Goal: Task Accomplishment & Management: Use online tool/utility

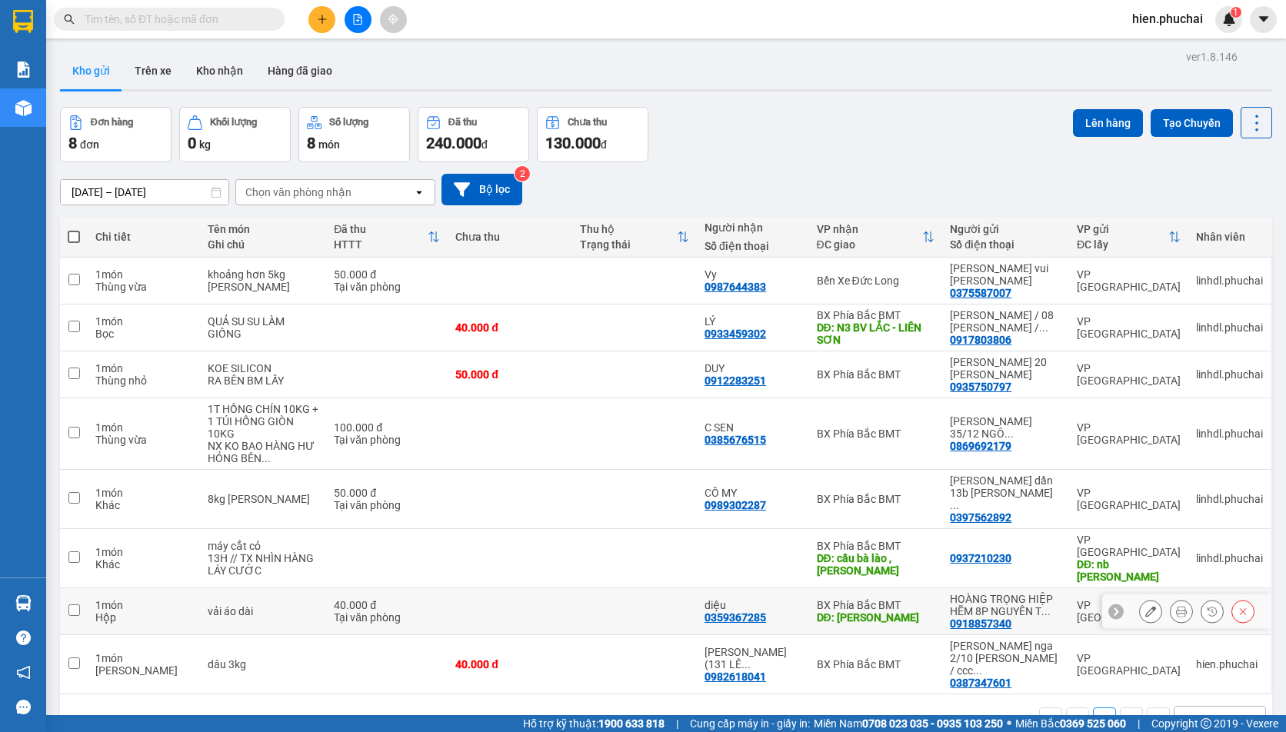
click at [1207, 606] on icon at bounding box center [1212, 611] width 11 height 11
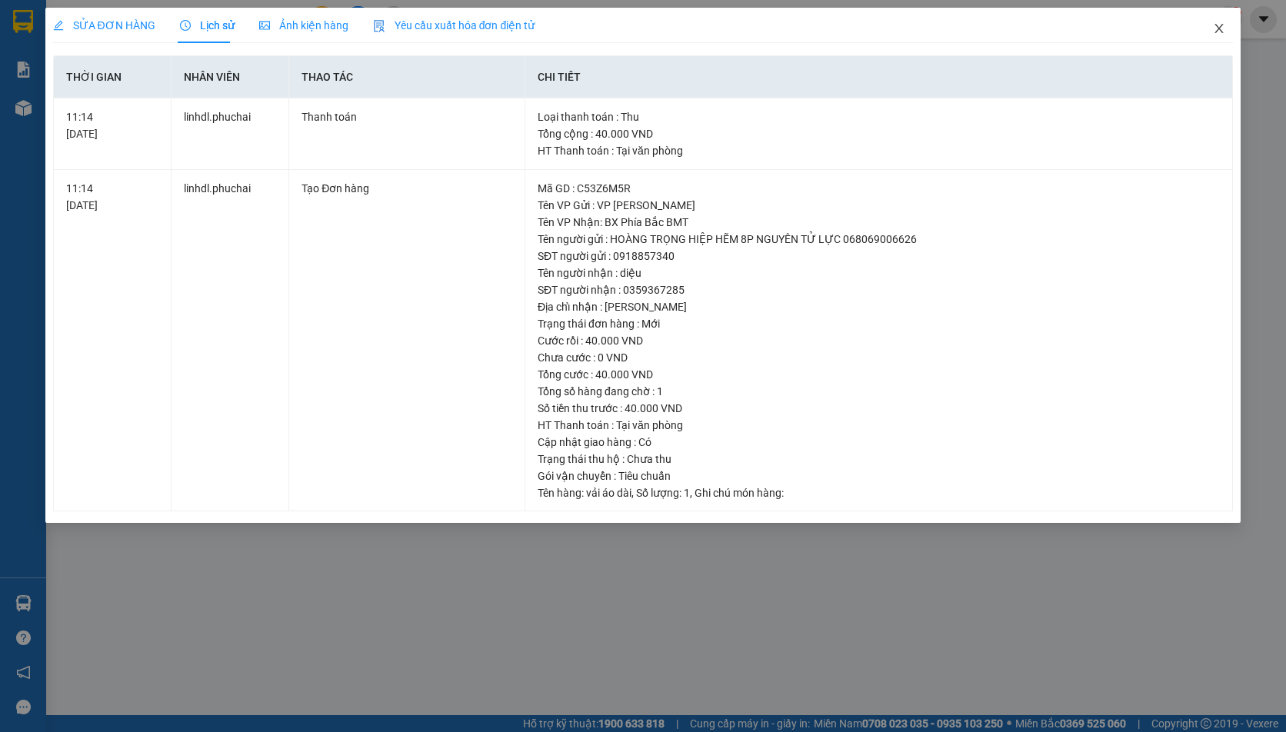
click at [1220, 23] on icon "close" at bounding box center [1219, 28] width 12 height 12
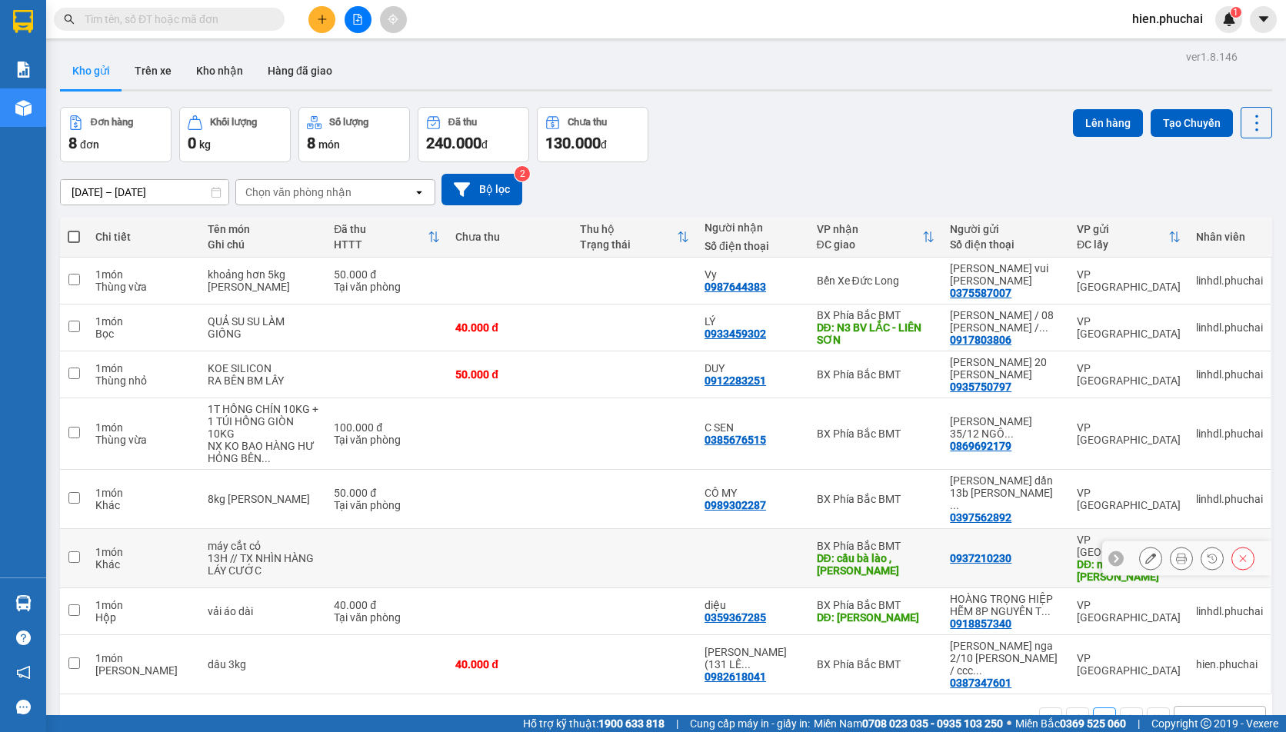
click at [1208, 554] on icon at bounding box center [1212, 558] width 9 height 9
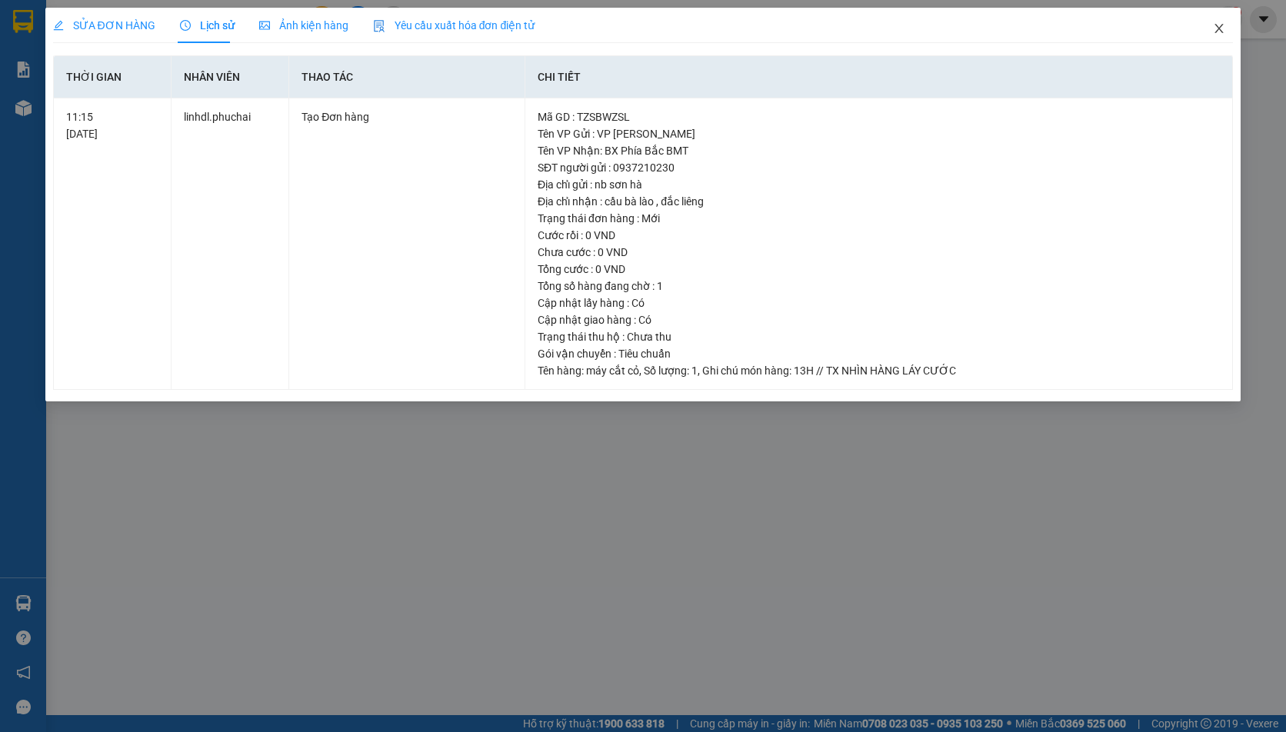
click at [1221, 28] on span "Close" at bounding box center [1219, 29] width 43 height 43
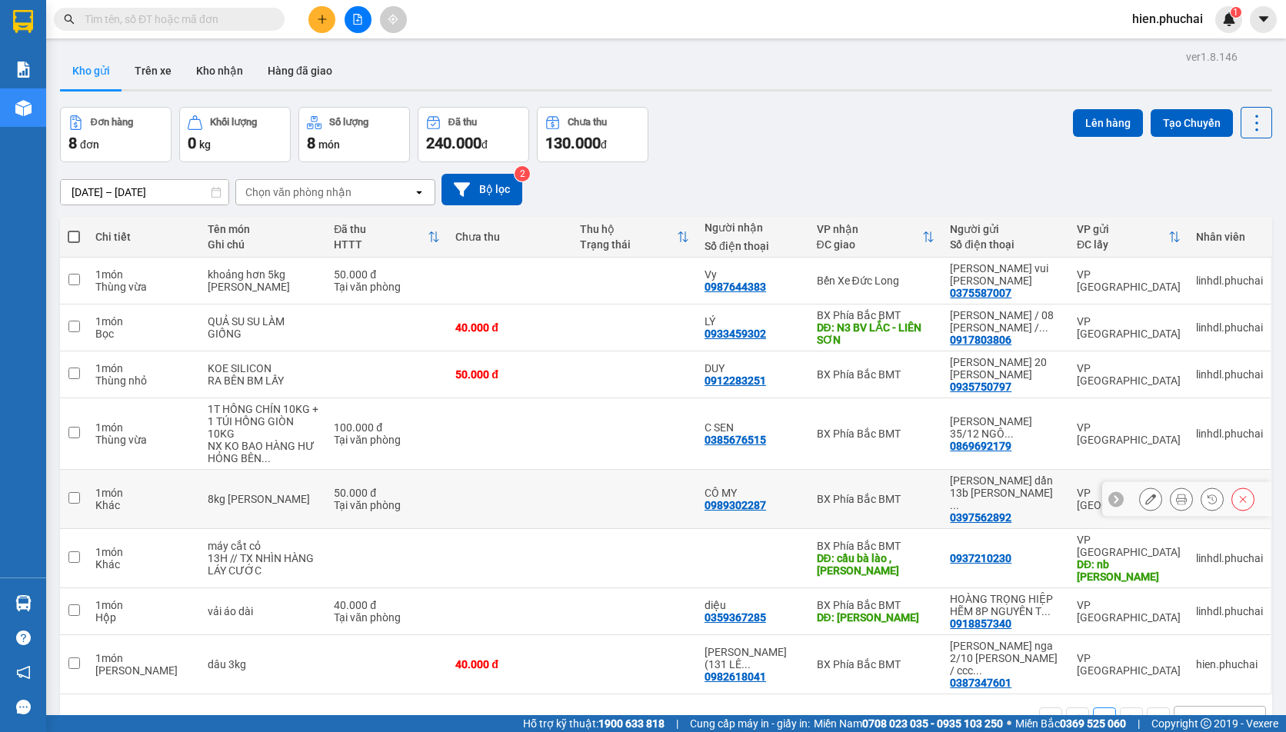
click at [1208, 495] on icon at bounding box center [1212, 499] width 9 height 9
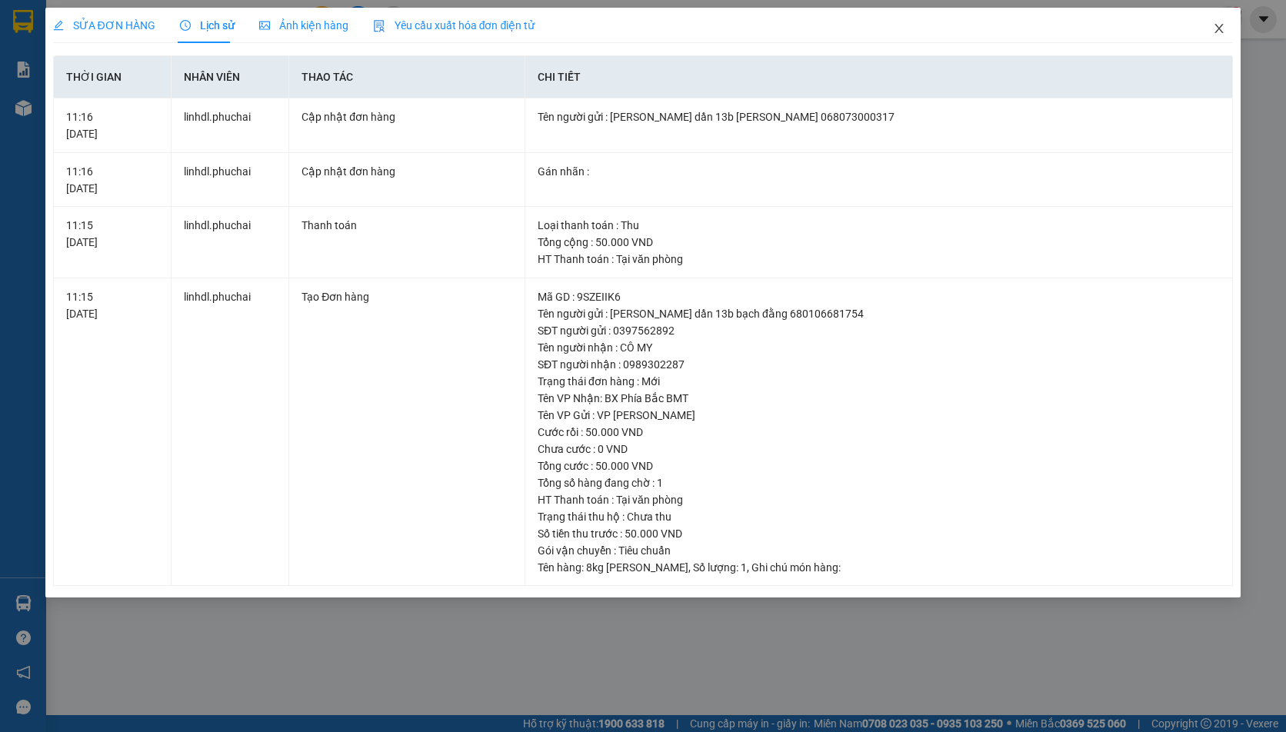
click at [1219, 28] on icon "close" at bounding box center [1219, 28] width 8 height 9
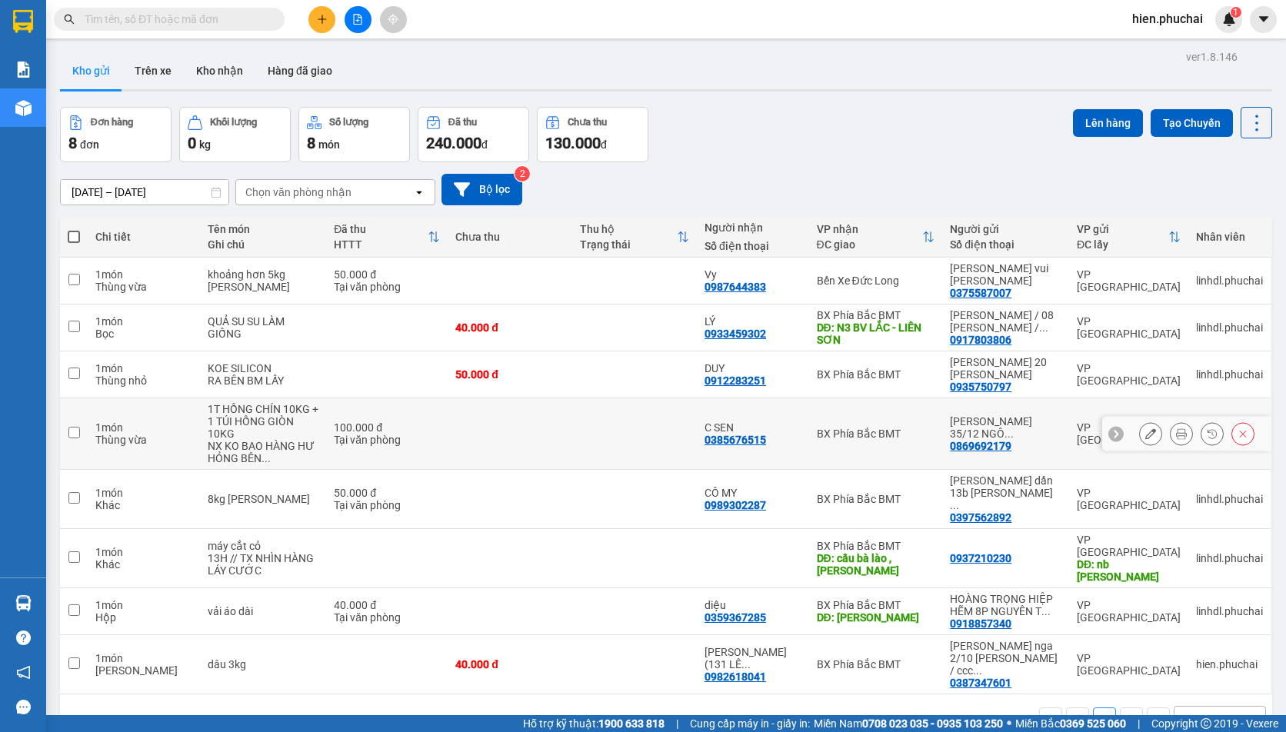
click at [1208, 428] on button at bounding box center [1212, 434] width 22 height 27
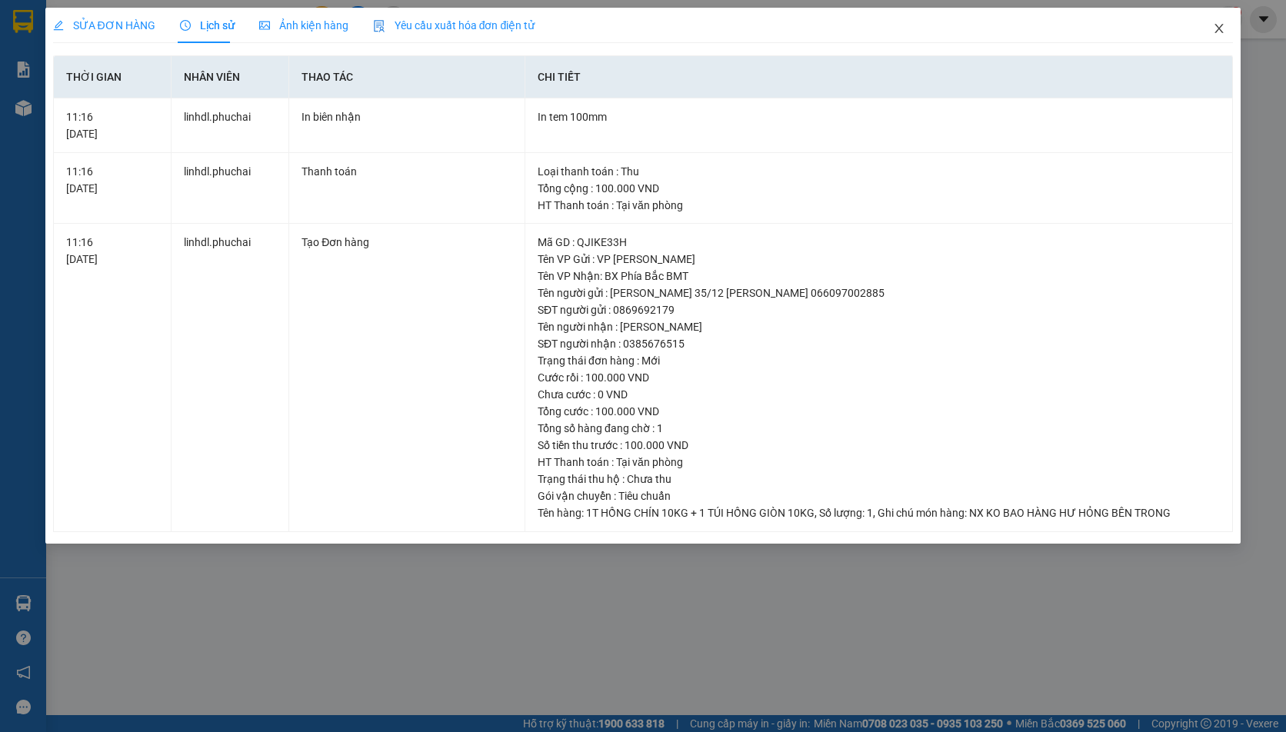
click at [1222, 27] on icon "close" at bounding box center [1219, 28] width 12 height 12
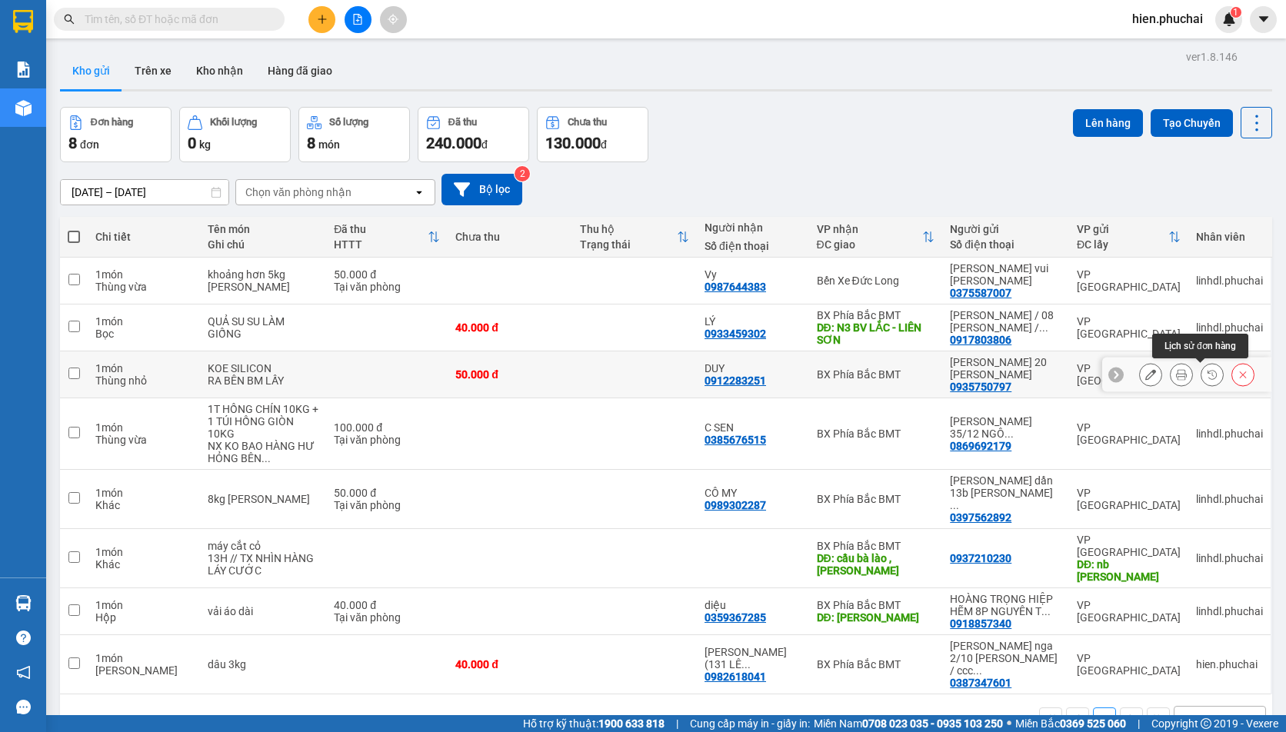
click at [1207, 375] on icon at bounding box center [1212, 374] width 11 height 11
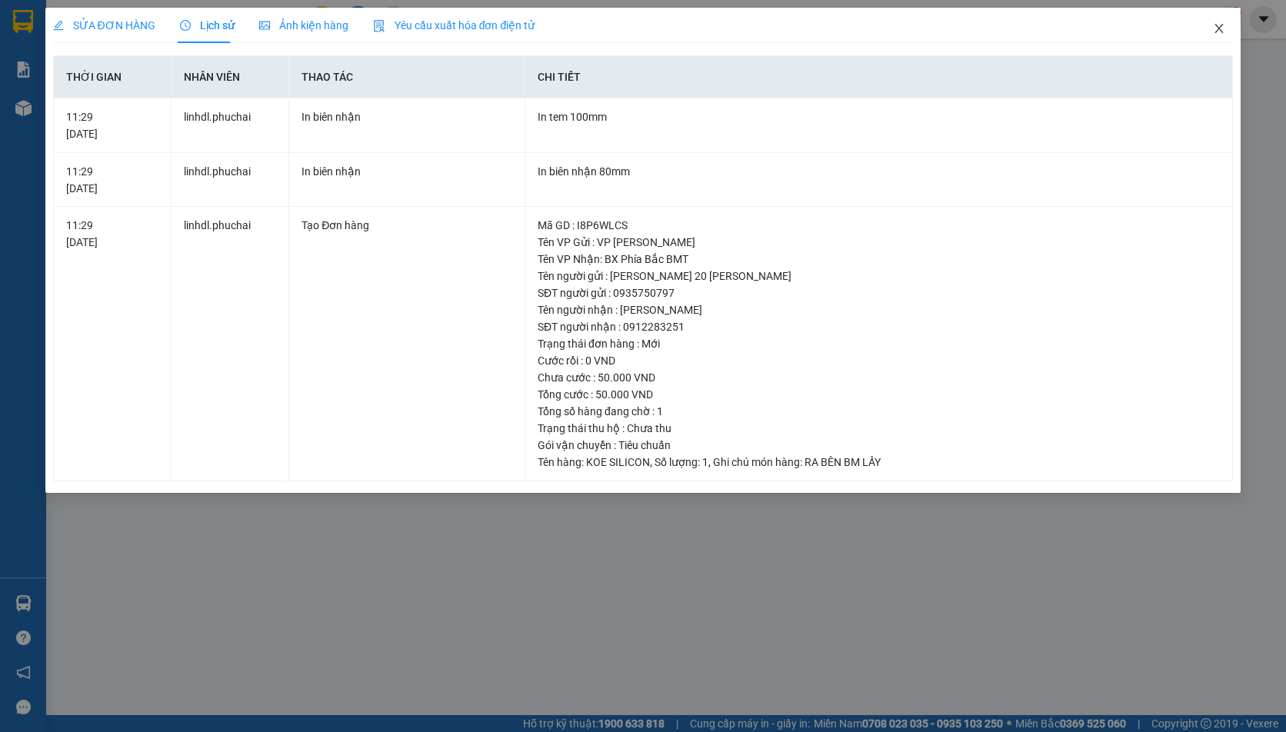
click at [1213, 31] on icon "close" at bounding box center [1219, 28] width 12 height 12
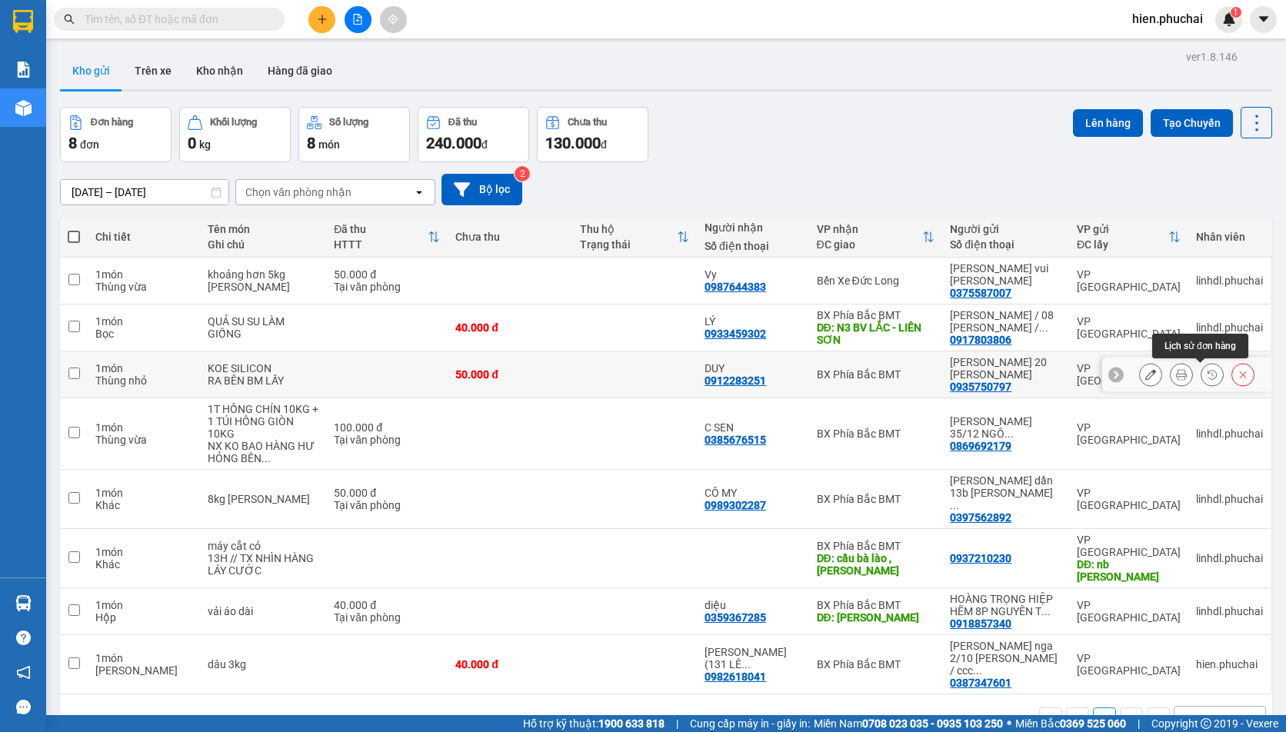
click at [1207, 372] on icon at bounding box center [1212, 374] width 11 height 11
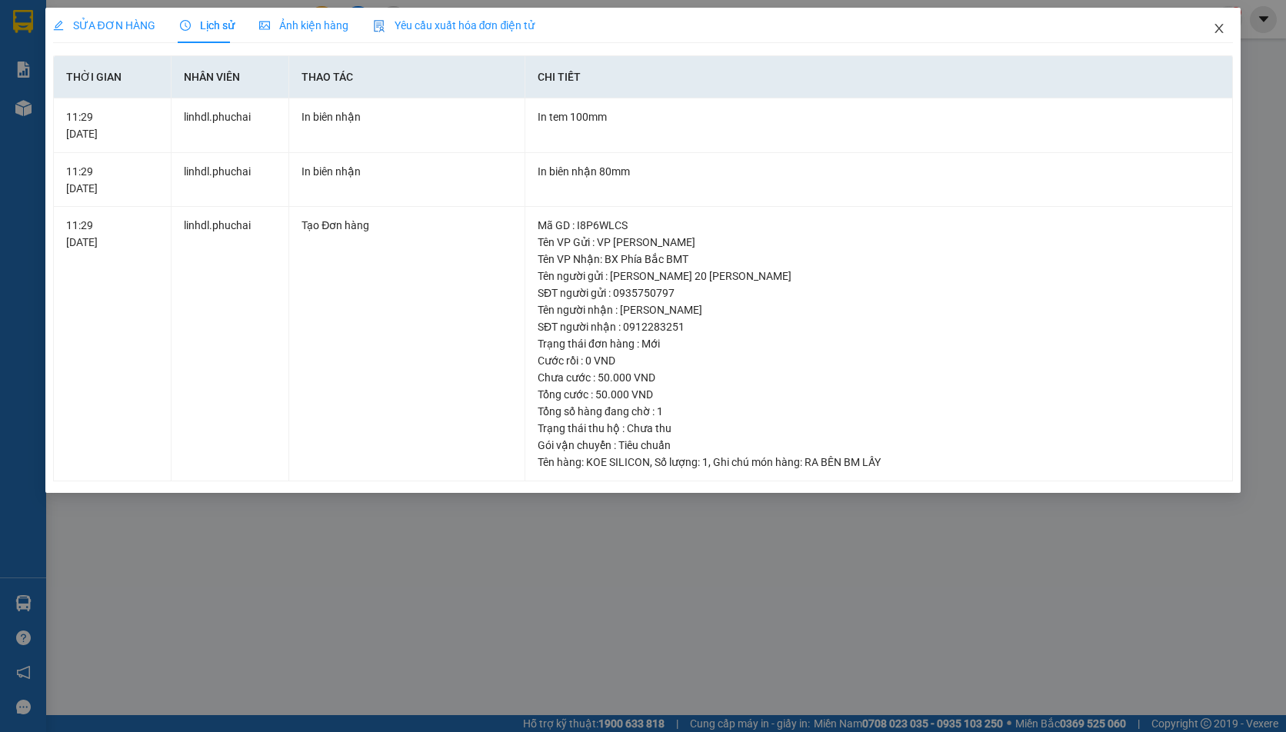
click at [1221, 21] on span "Close" at bounding box center [1219, 29] width 43 height 43
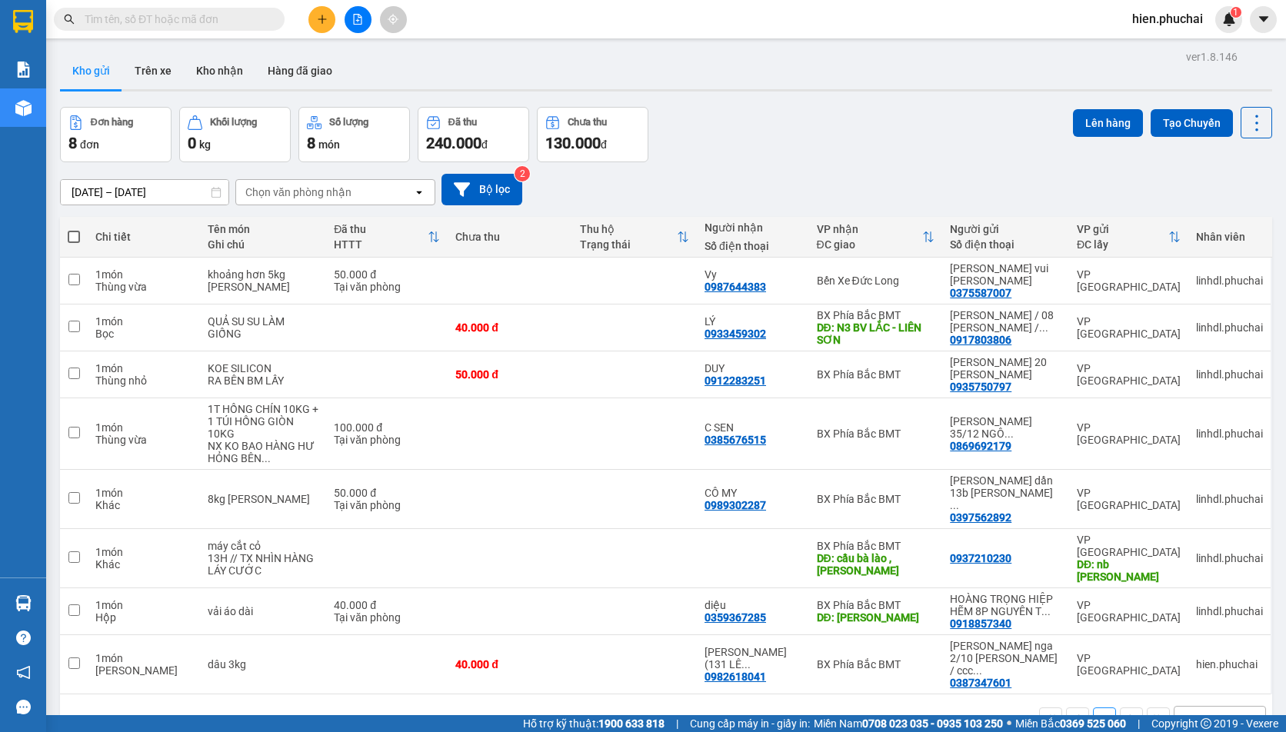
click at [814, 165] on div "10/10/2025 – 12/10/2025 Press the down arrow key to interact with the calendar …" at bounding box center [666, 189] width 1212 height 55
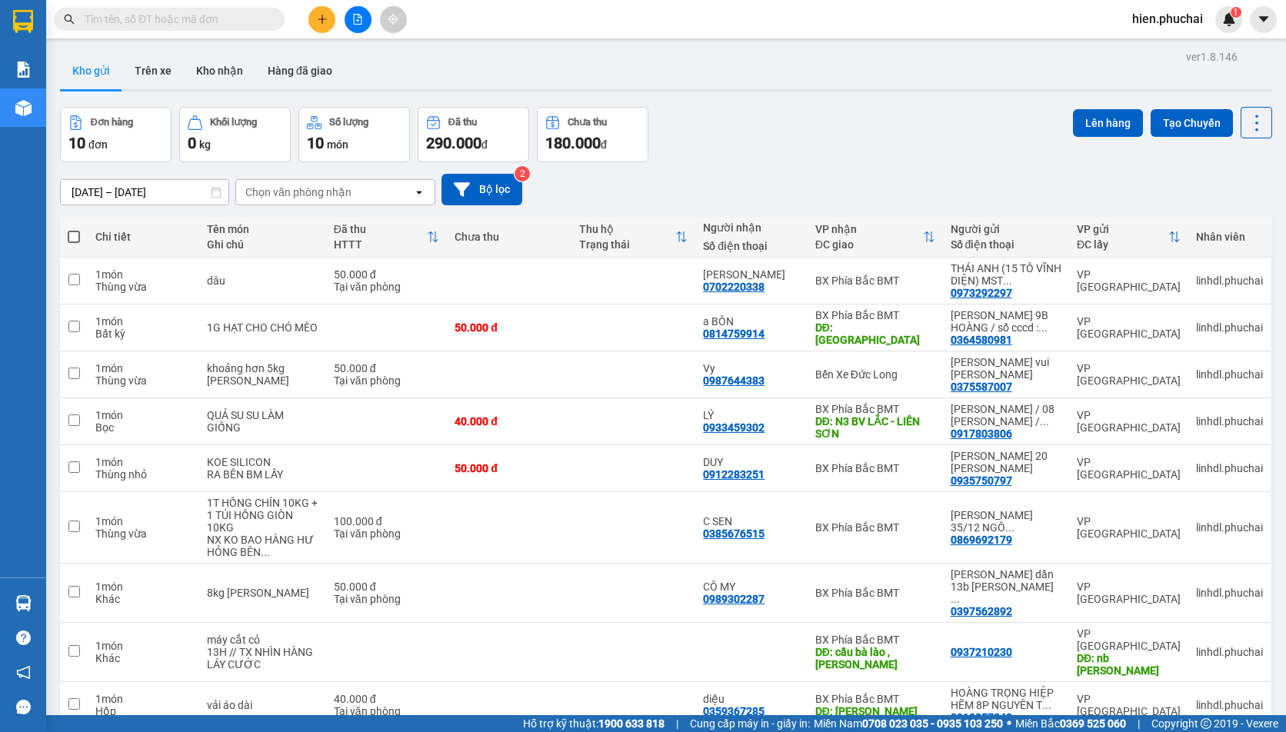
click at [833, 133] on div "Đơn hàng 10 đơn Khối lượng 0 kg Số lượng 10 món Đã thu 290.000 đ Chưa thu 180.0…" at bounding box center [666, 134] width 1212 height 55
click at [76, 272] on td at bounding box center [74, 281] width 28 height 47
checkbox input "true"
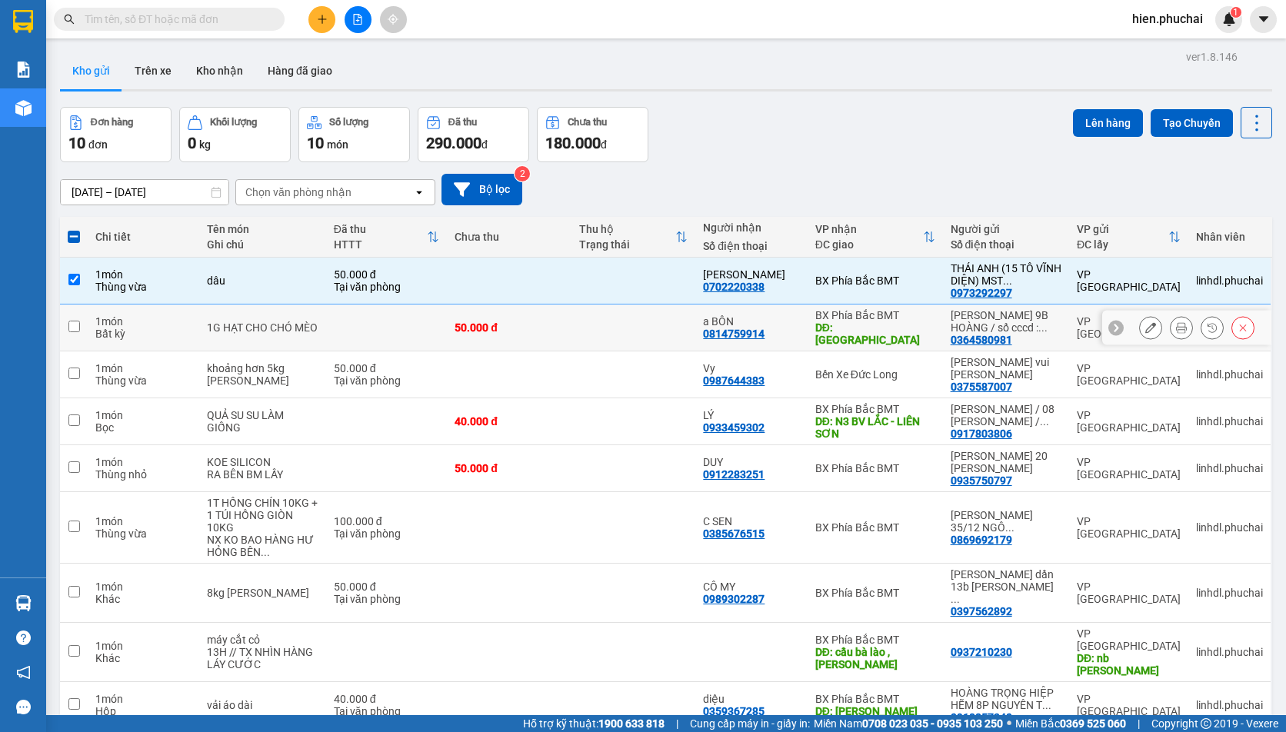
click at [75, 327] on input "checkbox" at bounding box center [74, 327] width 12 height 12
checkbox input "true"
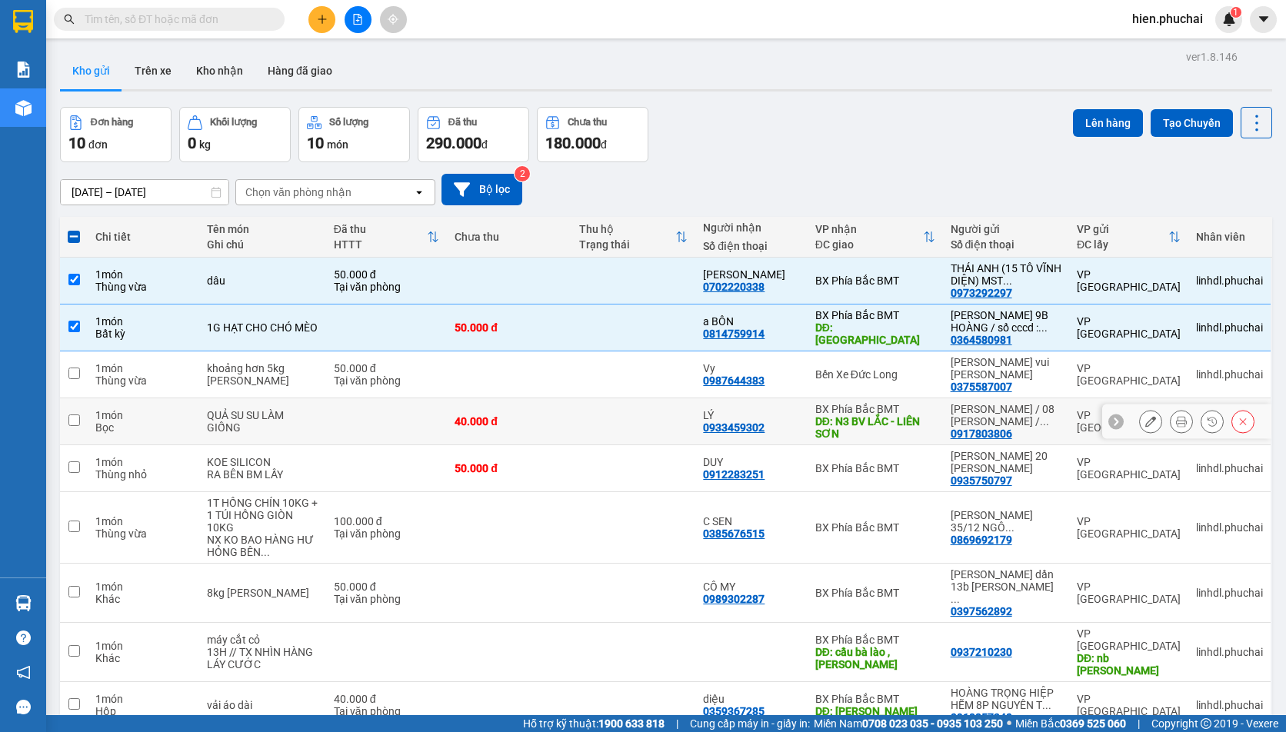
click at [78, 425] on input "checkbox" at bounding box center [74, 421] width 12 height 12
checkbox input "true"
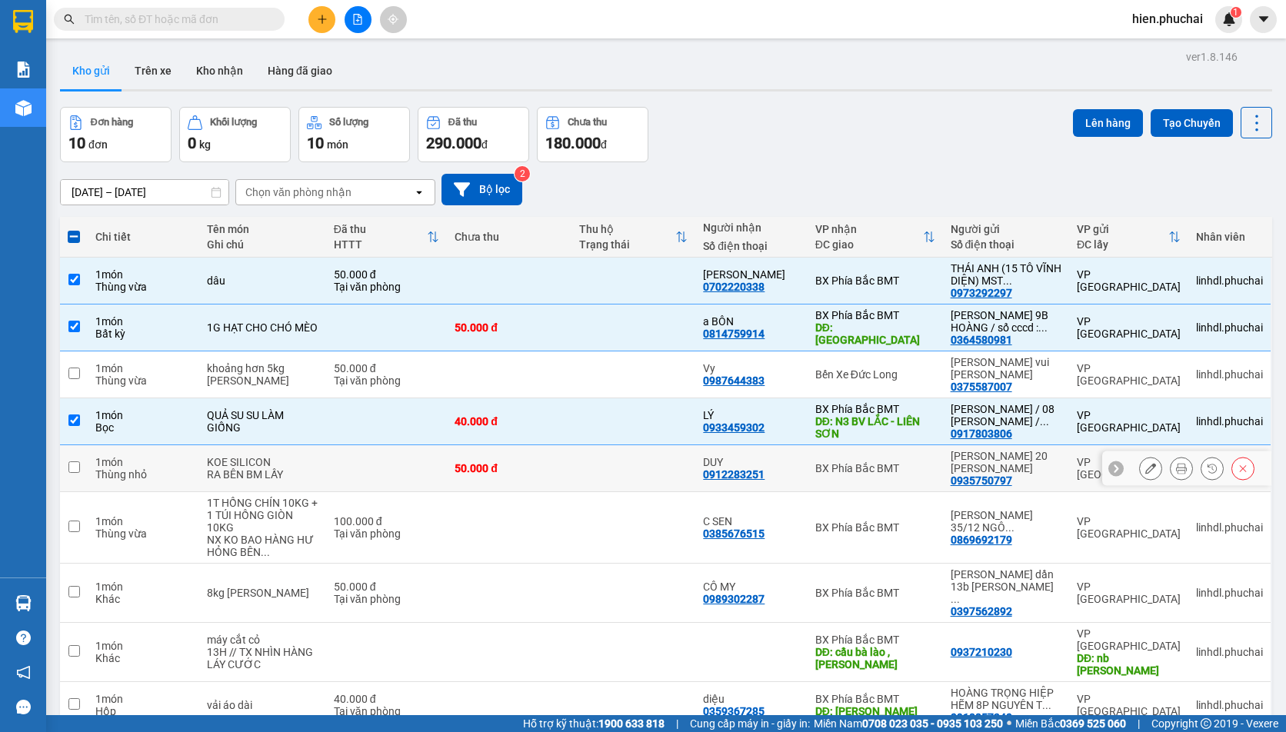
click at [76, 470] on input "checkbox" at bounding box center [74, 467] width 12 height 12
checkbox input "true"
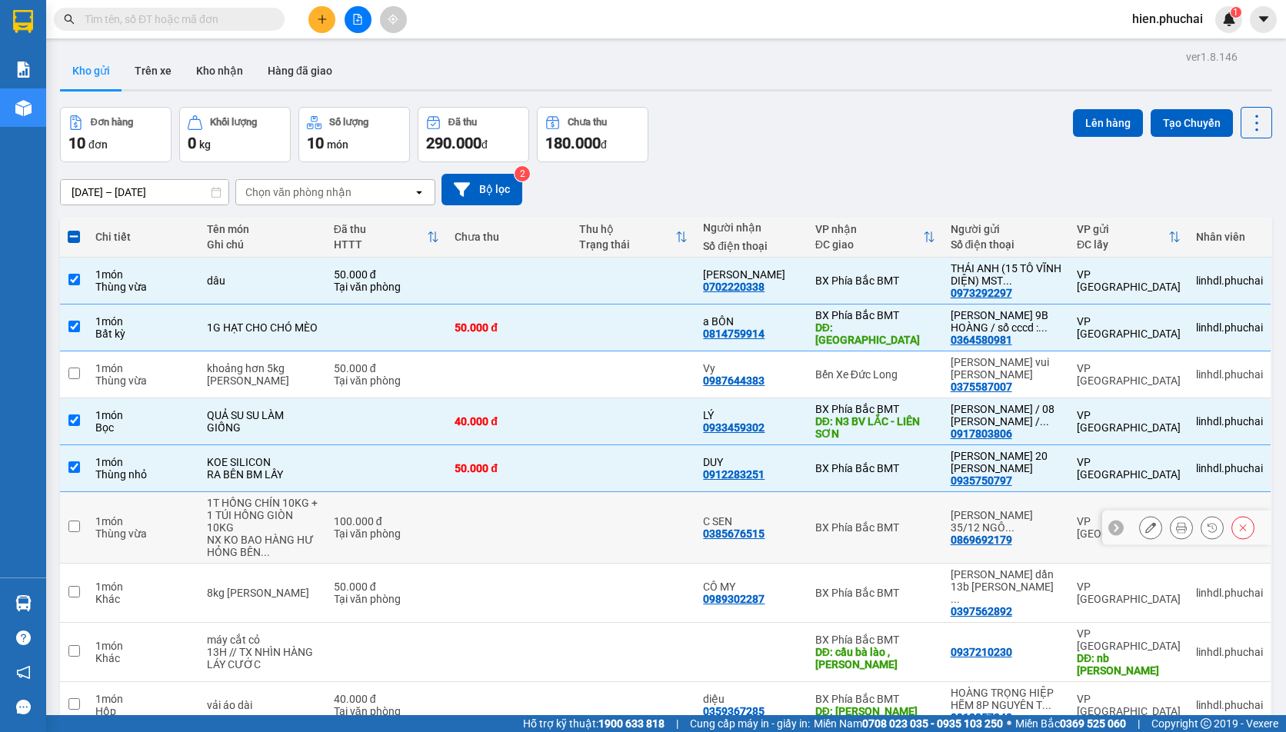
click at [75, 531] on input "checkbox" at bounding box center [74, 527] width 12 height 12
checkbox input "true"
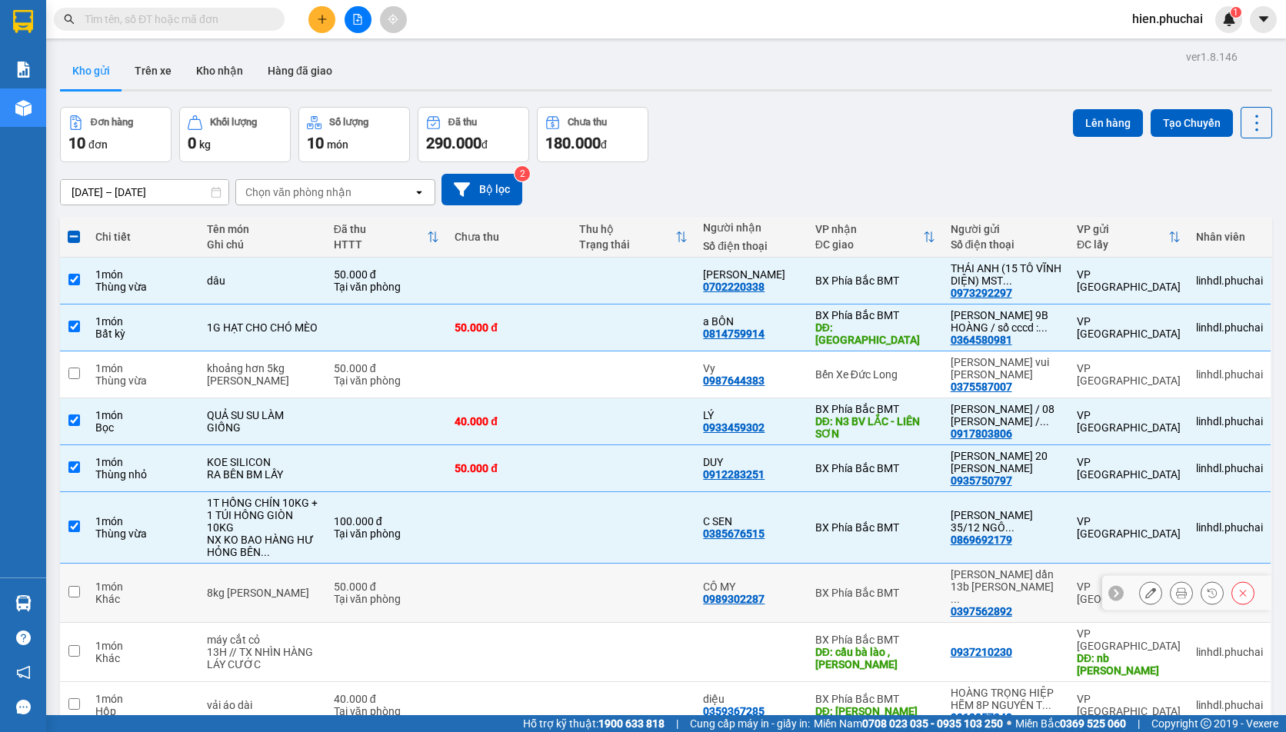
click at [75, 591] on td at bounding box center [74, 593] width 28 height 59
checkbox input "true"
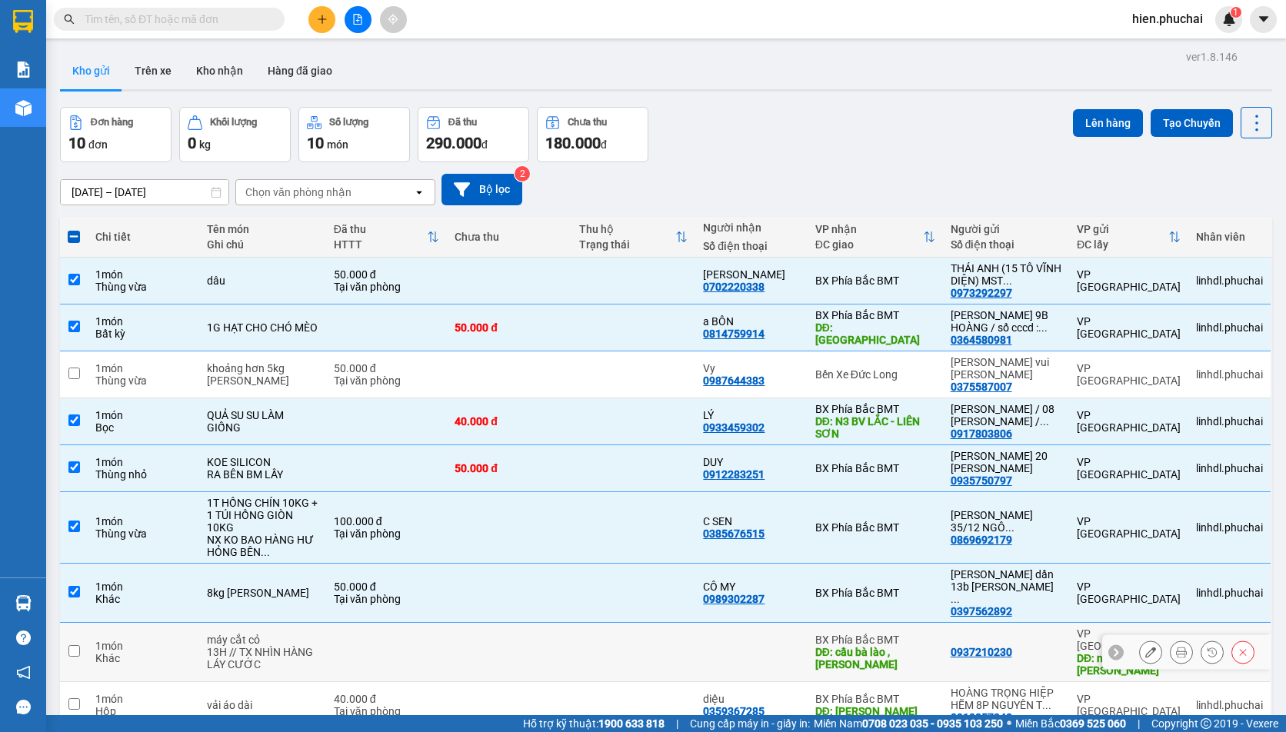
click at [73, 639] on td at bounding box center [74, 652] width 28 height 59
checkbox input "true"
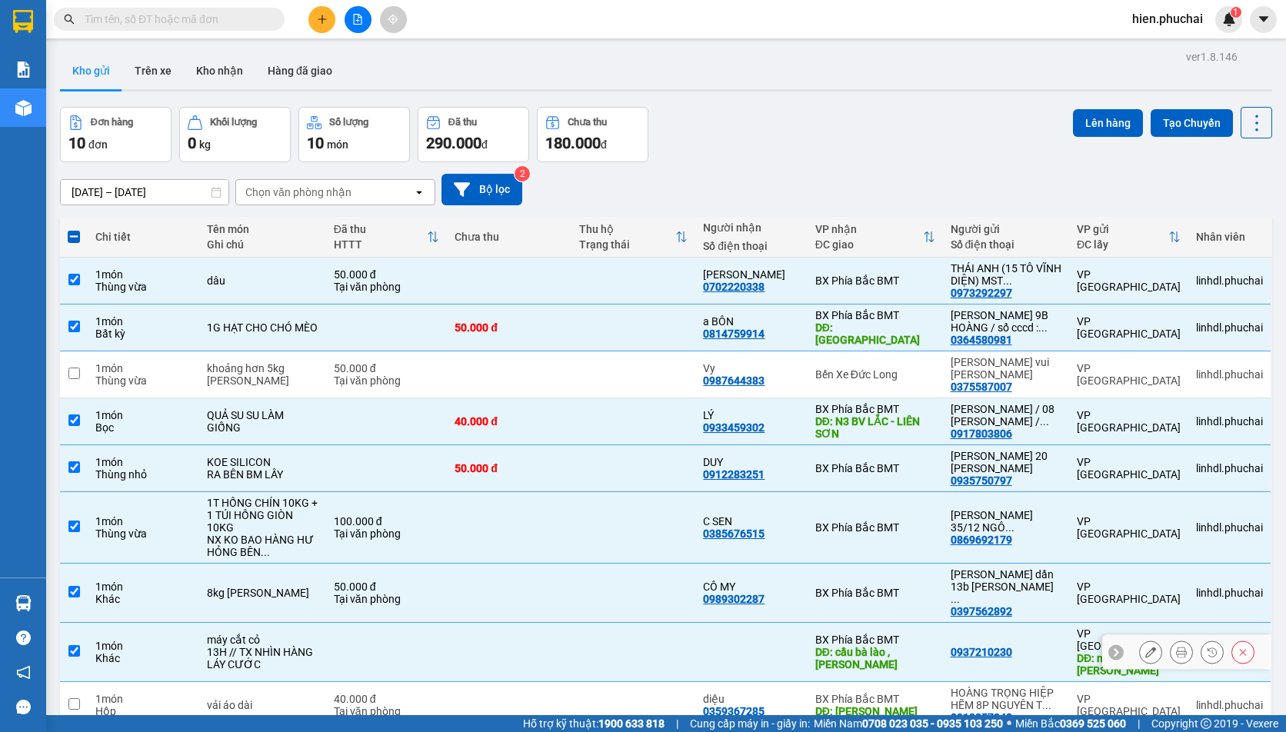
scroll to position [77, 0]
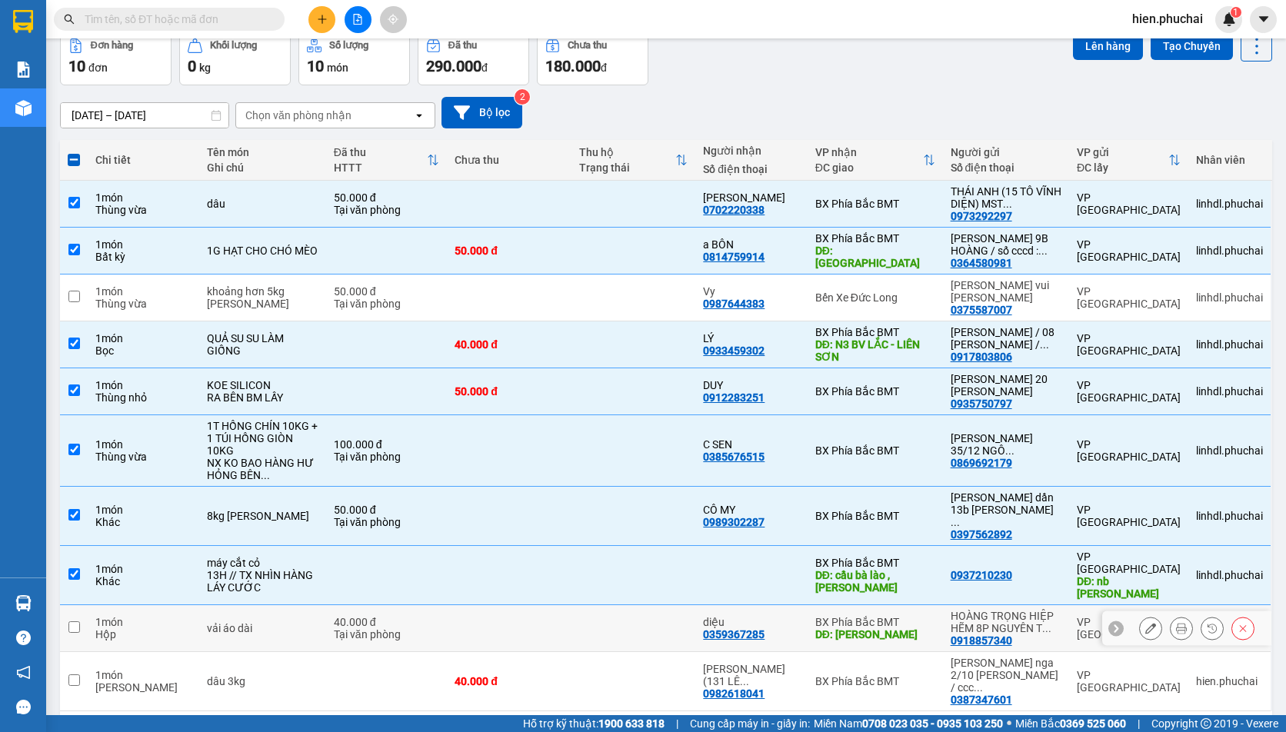
click at [68, 621] on input "checkbox" at bounding box center [74, 627] width 12 height 12
checkbox input "true"
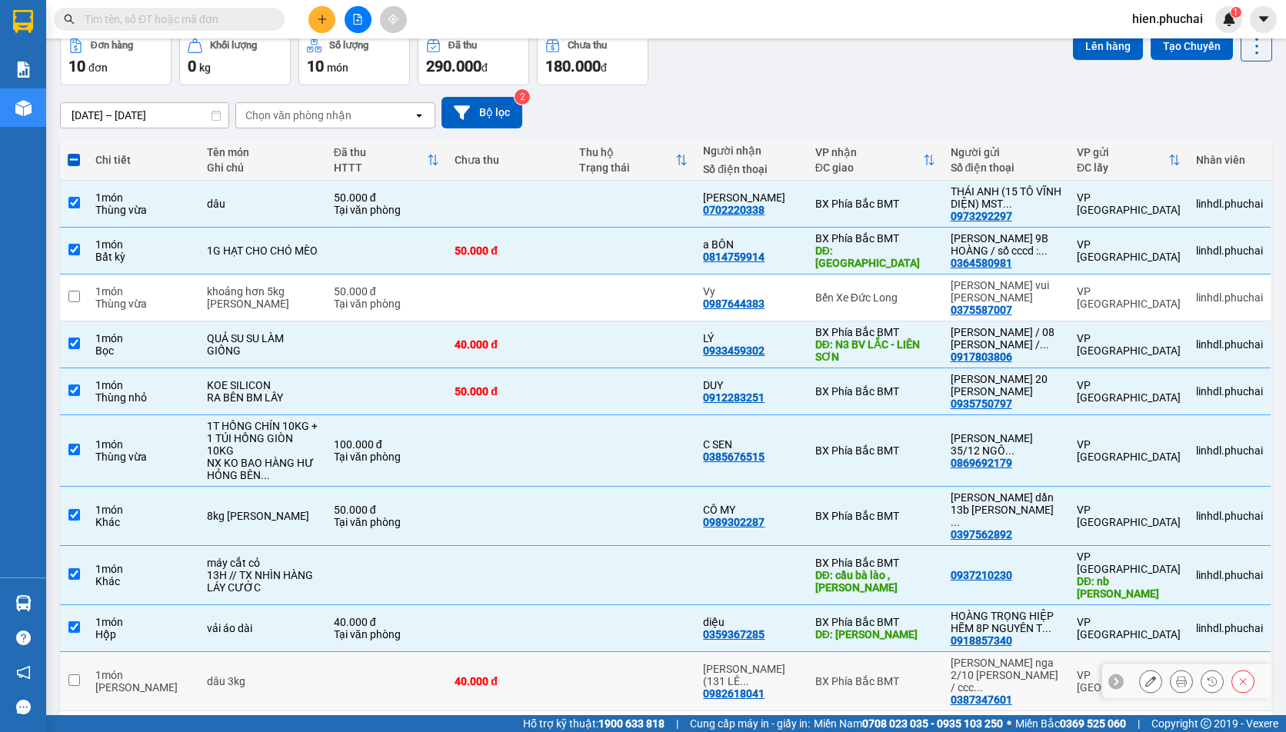
click at [78, 675] on input "checkbox" at bounding box center [74, 681] width 12 height 12
checkbox input "true"
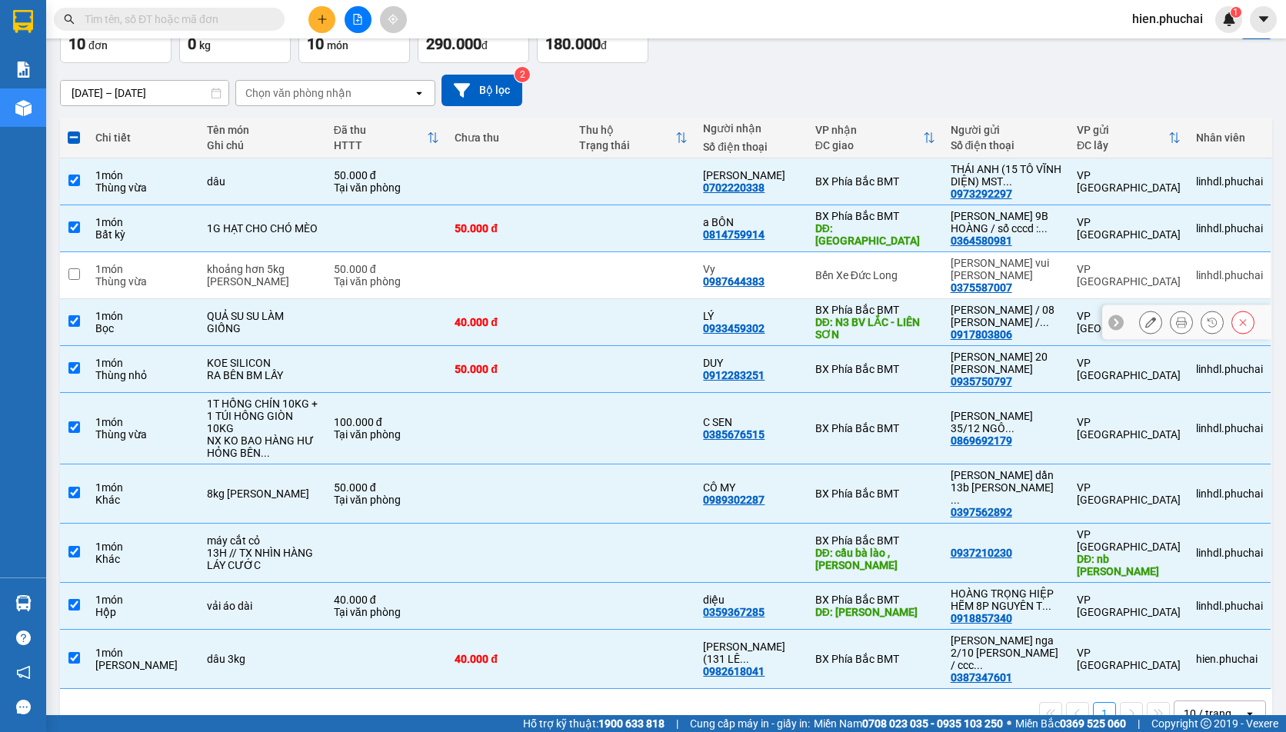
scroll to position [0, 0]
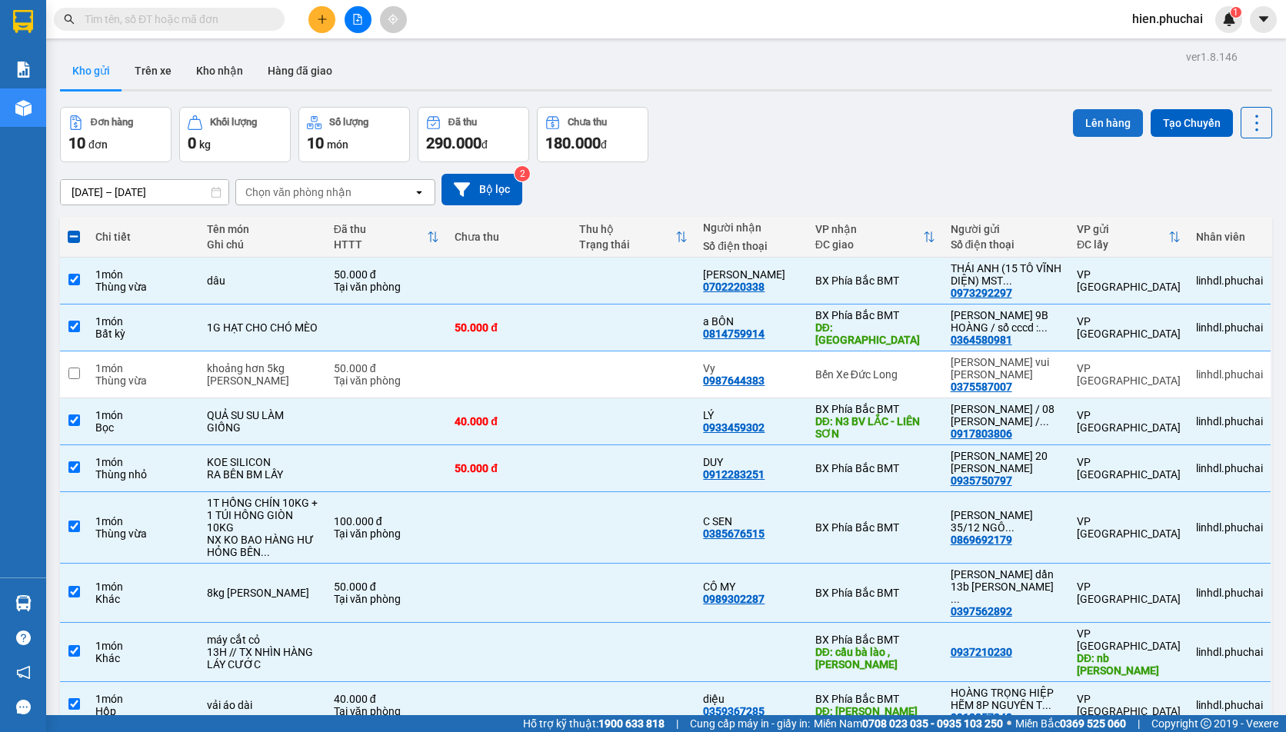
click at [1088, 129] on button "Lên hàng" at bounding box center [1108, 123] width 70 height 28
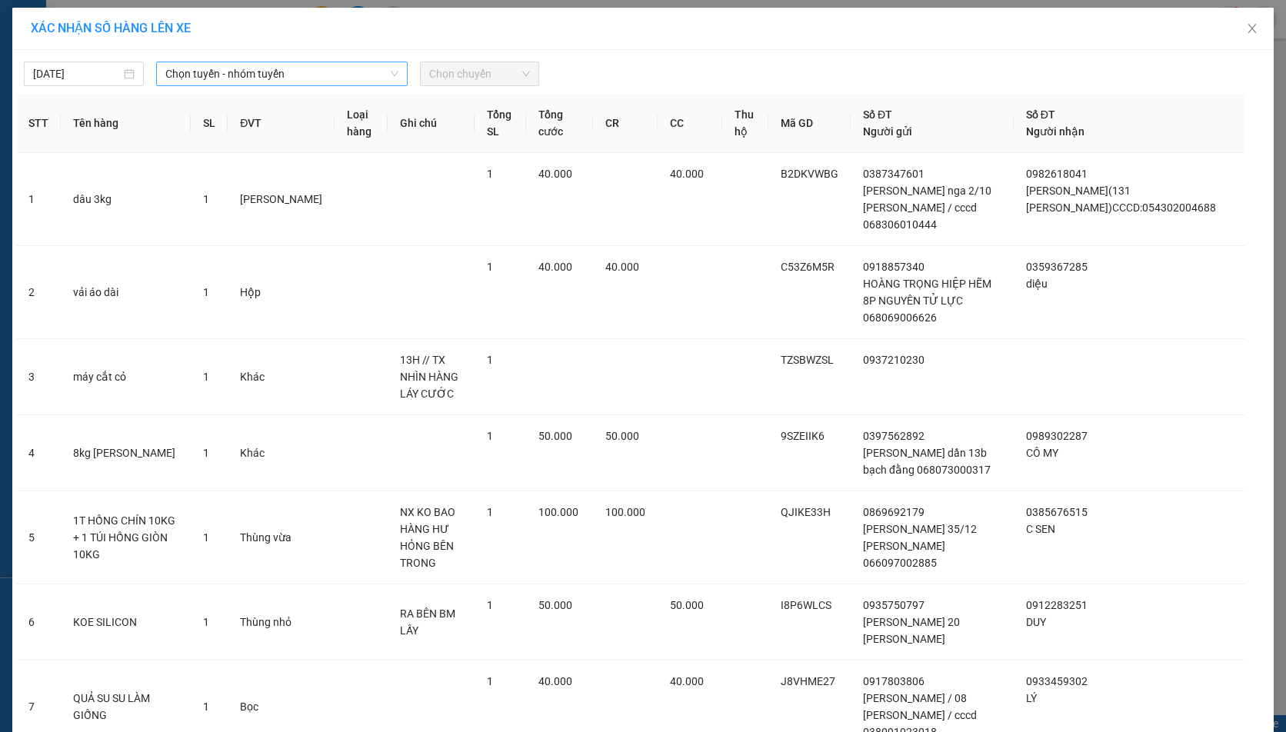
click at [340, 81] on span "Chọn tuyến - nhóm tuyến" at bounding box center [281, 73] width 233 height 23
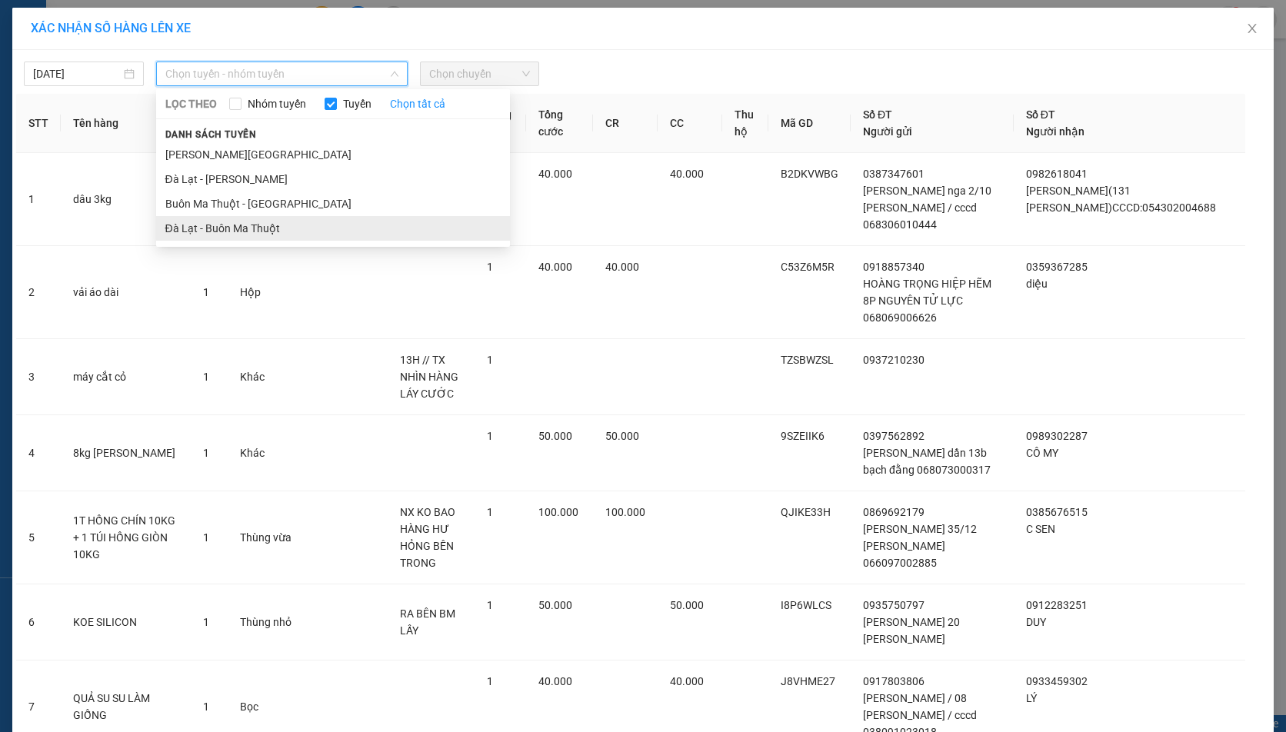
click at [248, 229] on li "Đà Lạt - Buôn Ma Thuột" at bounding box center [333, 228] width 354 height 25
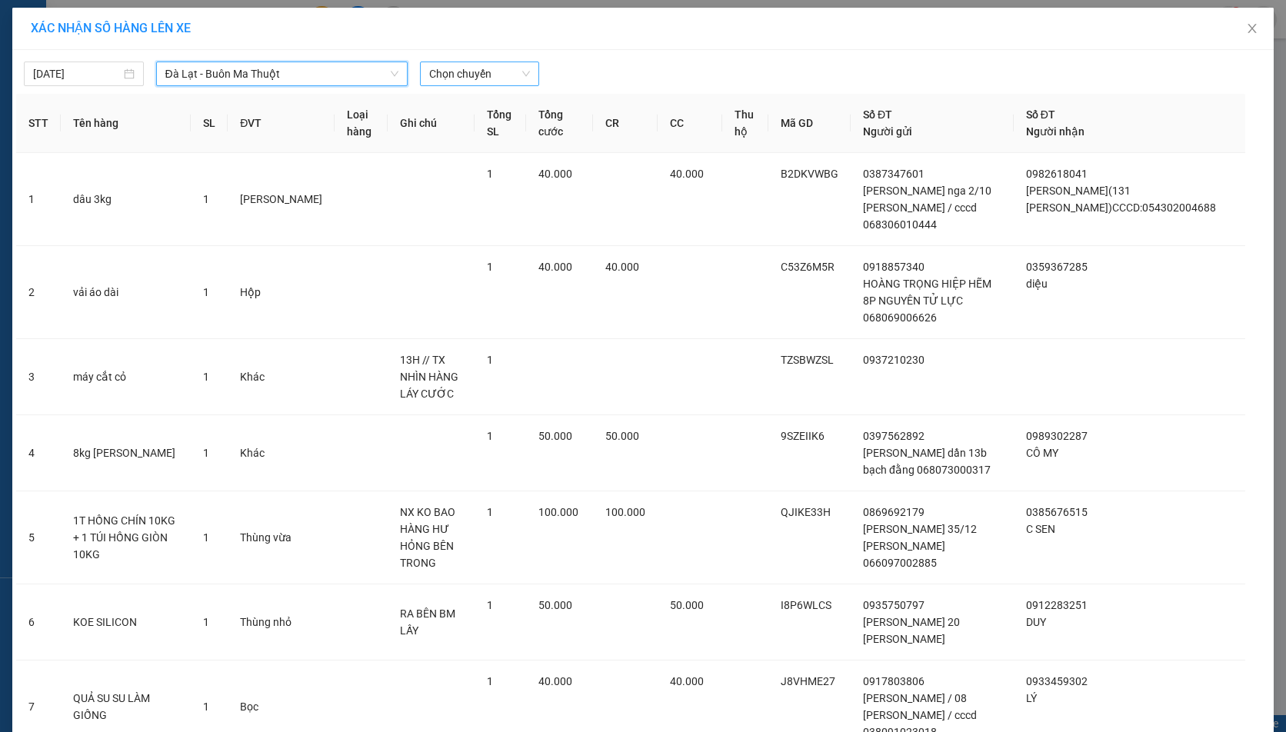
click at [432, 82] on span "Chọn chuyến" at bounding box center [480, 73] width 102 height 23
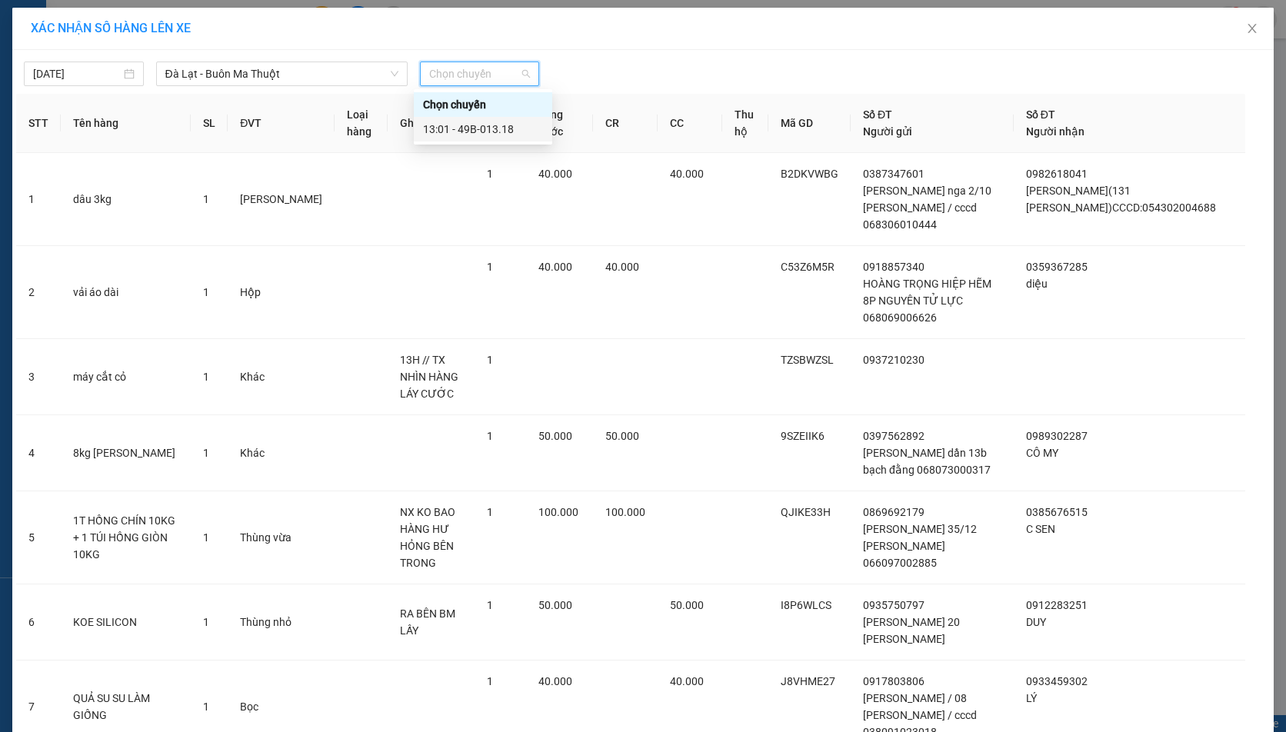
click at [455, 130] on div "13:01 - 49B-013.18" at bounding box center [483, 129] width 120 height 17
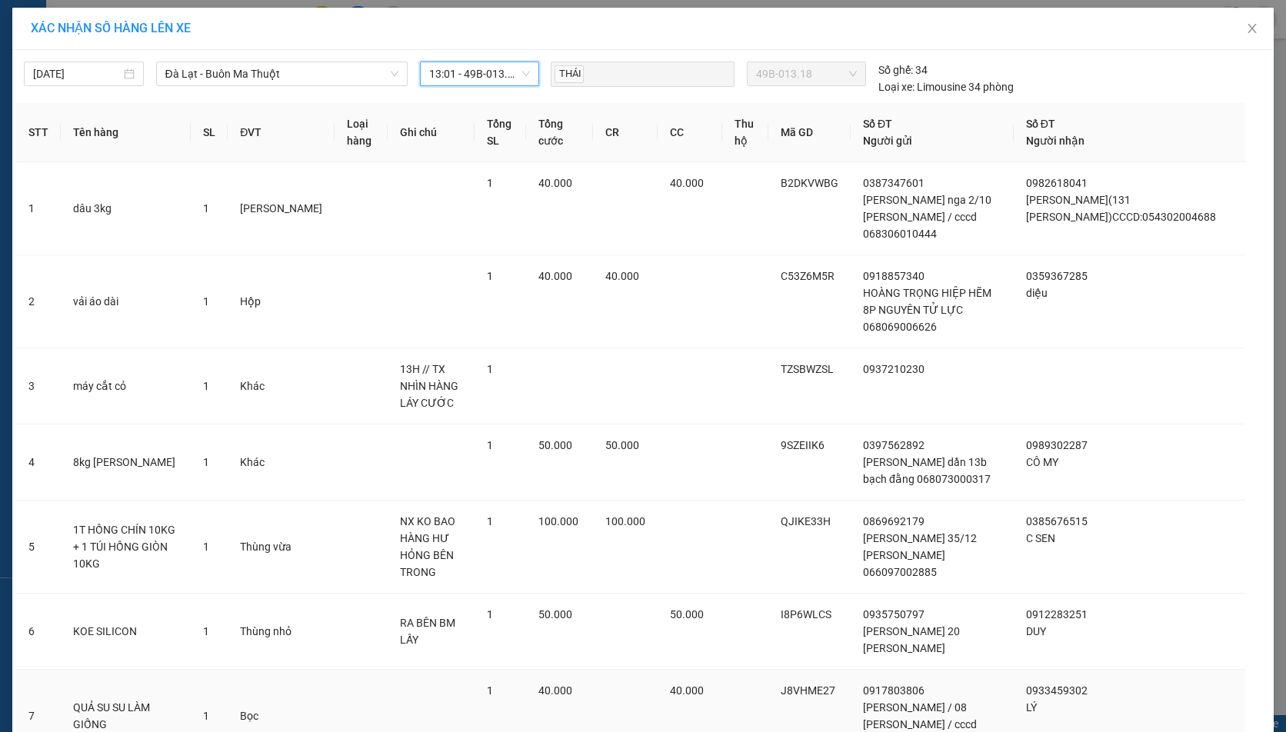
scroll to position [228, 0]
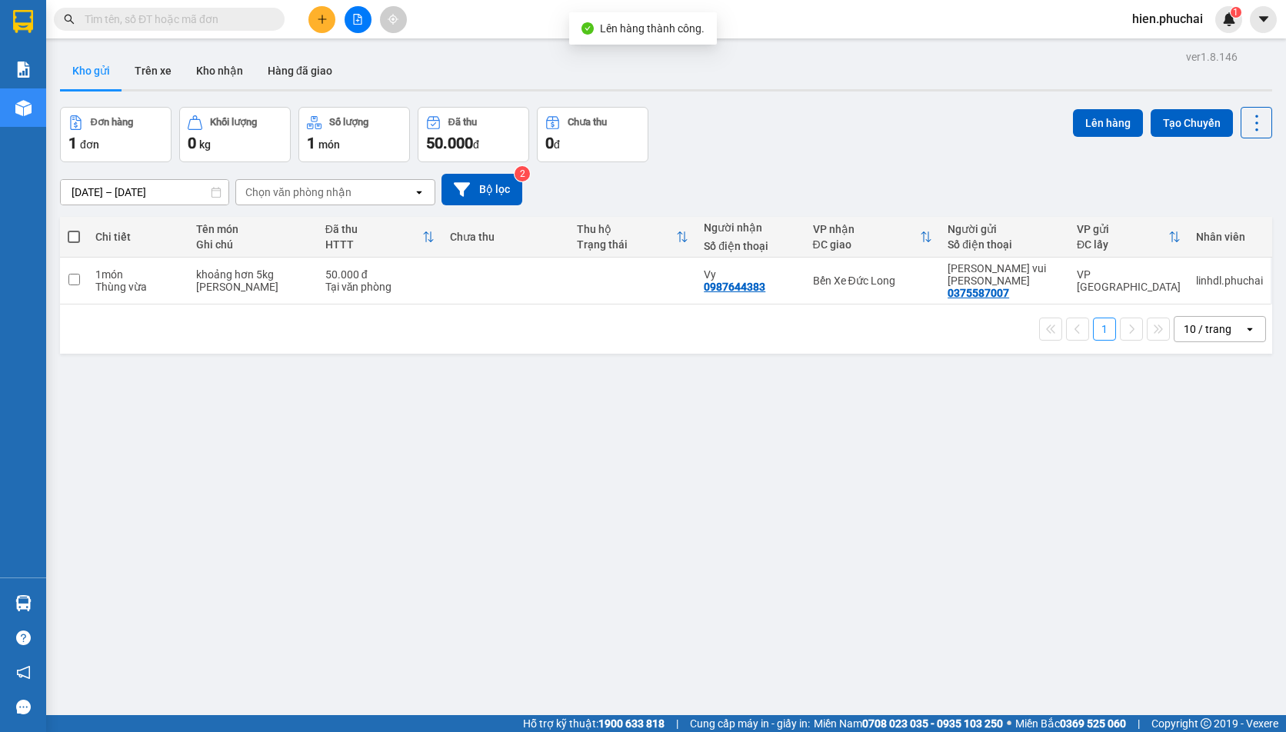
click at [745, 175] on div "10/10/2025 – 12/10/2025 Press the down arrow key to interact with the calendar …" at bounding box center [666, 190] width 1212 height 32
click at [746, 159] on div "Đơn hàng 1 đơn Khối lượng 0 kg Số lượng 1 món Đã thu 50.000 đ Chưa thu 0 đ Lên …" at bounding box center [666, 134] width 1212 height 55
click at [359, 22] on icon "file-add" at bounding box center [357, 19] width 11 height 11
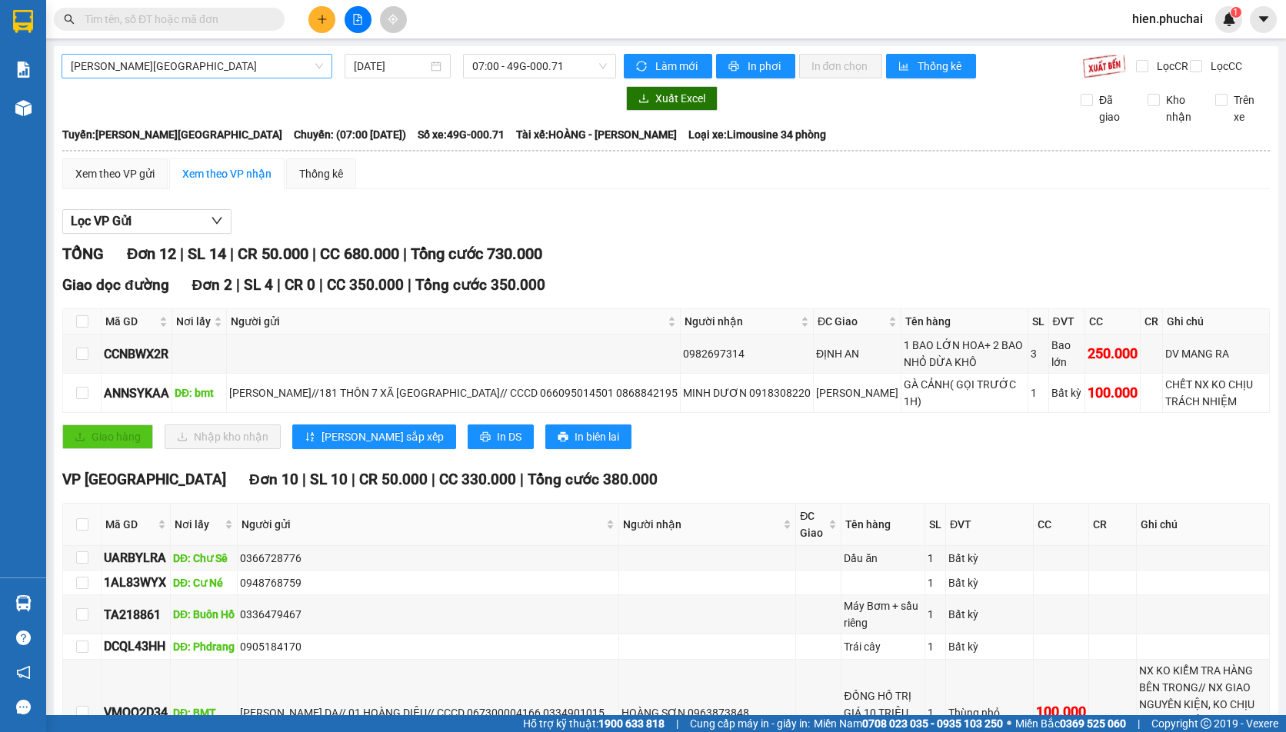
click at [182, 61] on span "[PERSON_NAME][GEOGRAPHIC_DATA]" at bounding box center [197, 66] width 252 height 23
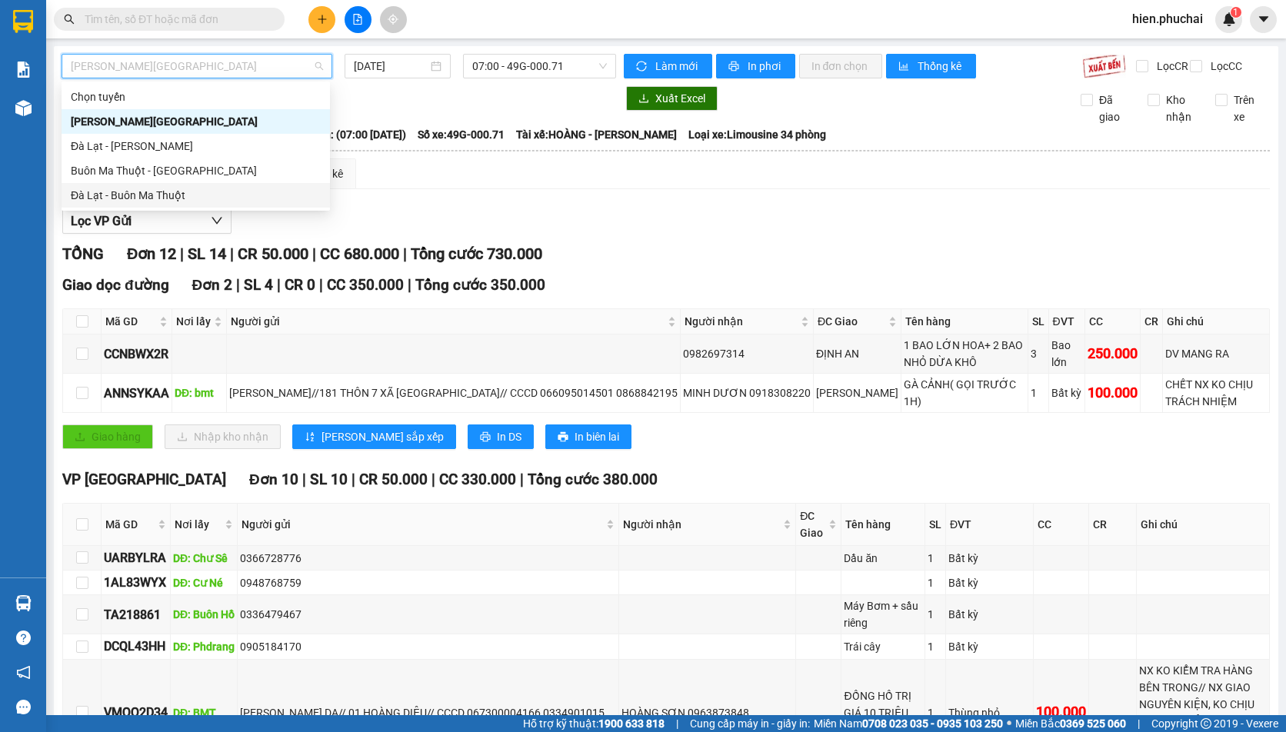
click at [162, 190] on div "Đà Lạt - Buôn Ma Thuột" at bounding box center [196, 195] width 250 height 17
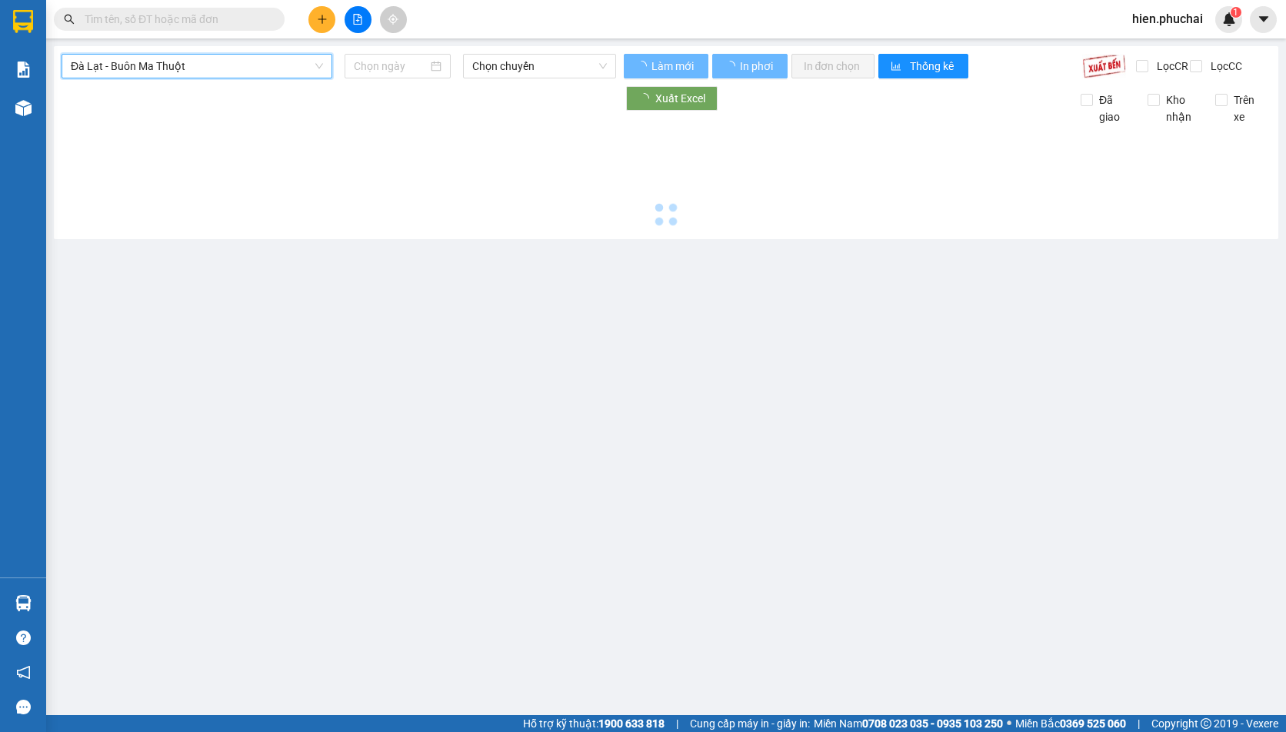
type input "[DATE]"
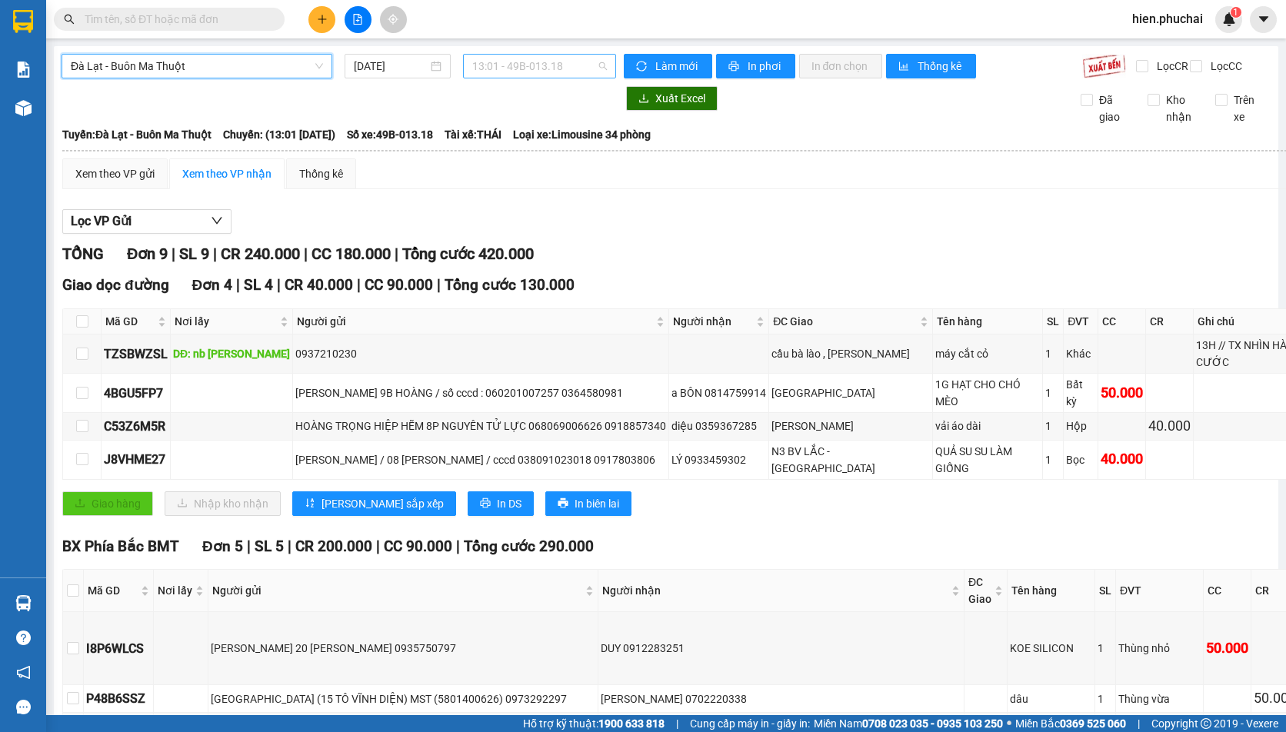
click at [547, 73] on span "13:01 - 49B-013.18" at bounding box center [539, 66] width 135 height 23
click at [533, 125] on div "13:01 - 49B-013.18" at bounding box center [528, 121] width 120 height 17
click at [662, 68] on span "Làm mới" at bounding box center [677, 66] width 45 height 17
click at [738, 62] on button "In phơi" at bounding box center [755, 66] width 79 height 25
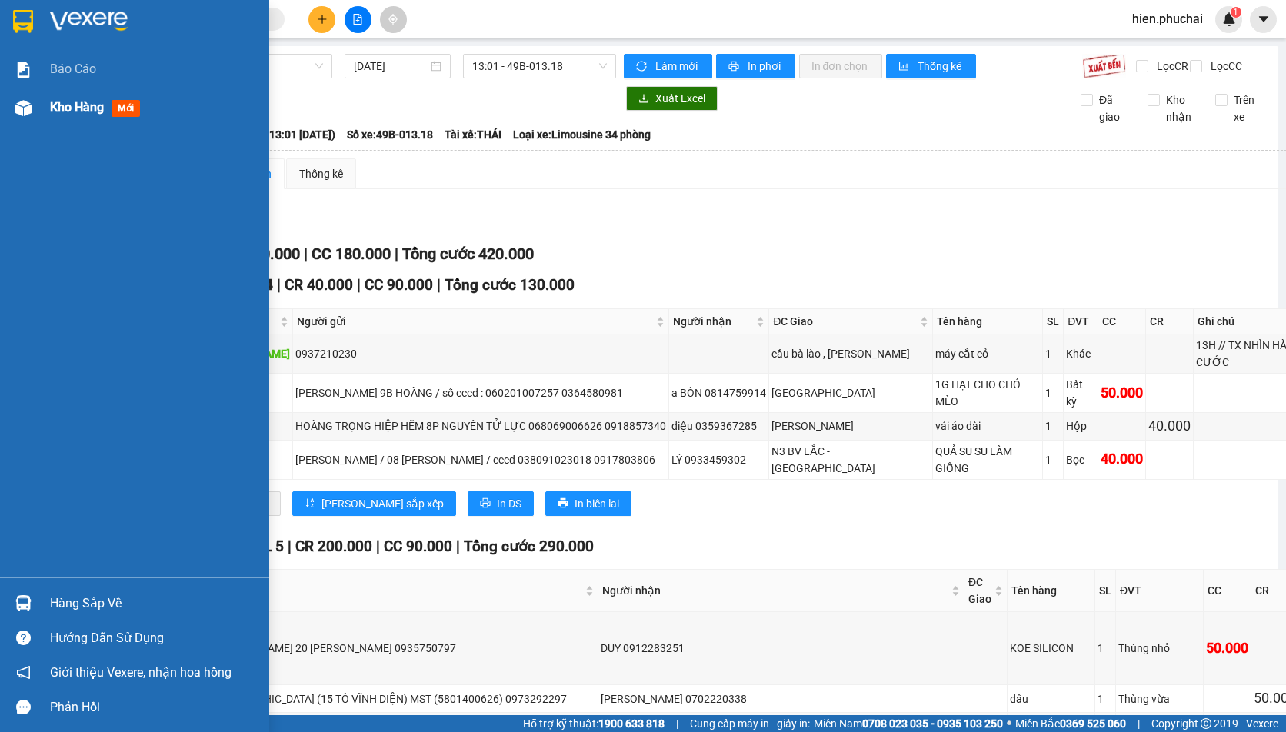
click at [28, 111] on img at bounding box center [23, 108] width 16 height 16
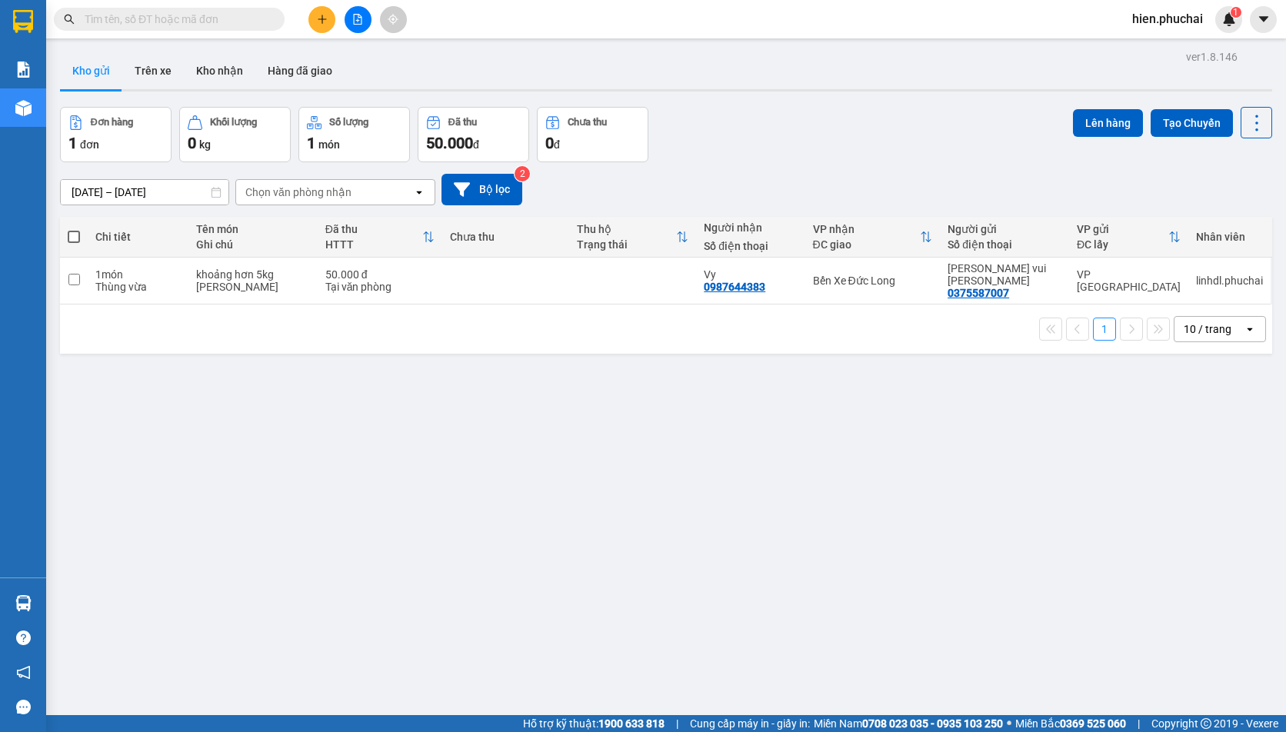
click at [721, 156] on div "Đơn hàng 1 đơn Khối lượng 0 kg Số lượng 1 món Đã thu 50.000 đ Chưa thu 0 đ Lên …" at bounding box center [666, 134] width 1212 height 55
click at [355, 15] on icon "file-add" at bounding box center [358, 19] width 8 height 11
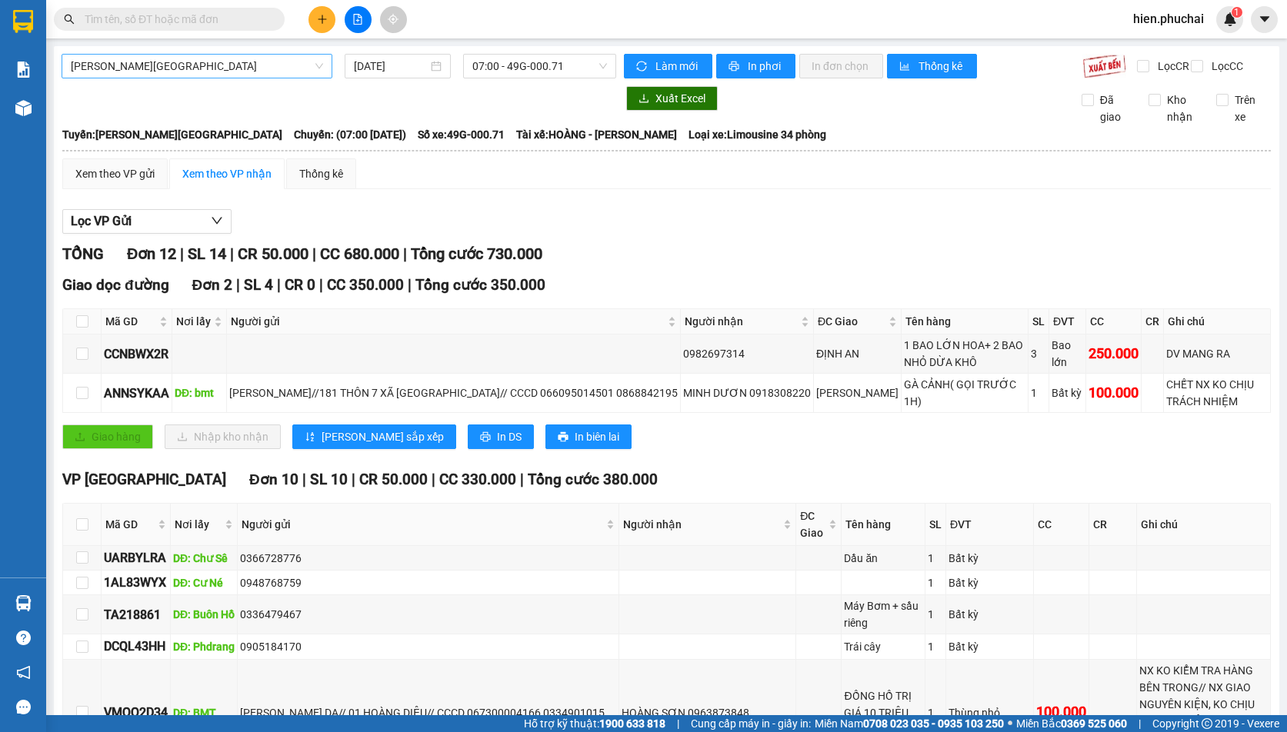
click at [205, 68] on span "[PERSON_NAME][GEOGRAPHIC_DATA]" at bounding box center [197, 66] width 252 height 23
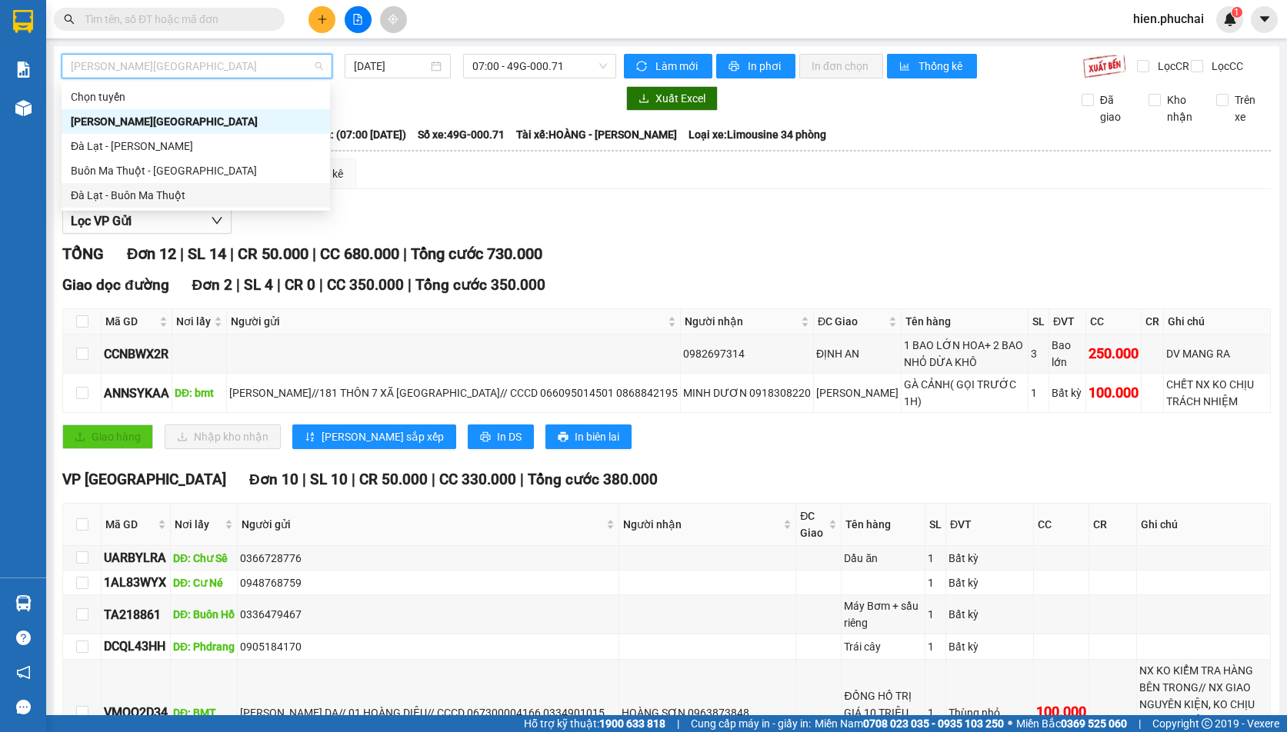
click at [146, 199] on div "Đà Lạt - Buôn Ma Thuột" at bounding box center [196, 195] width 250 height 17
type input "[DATE]"
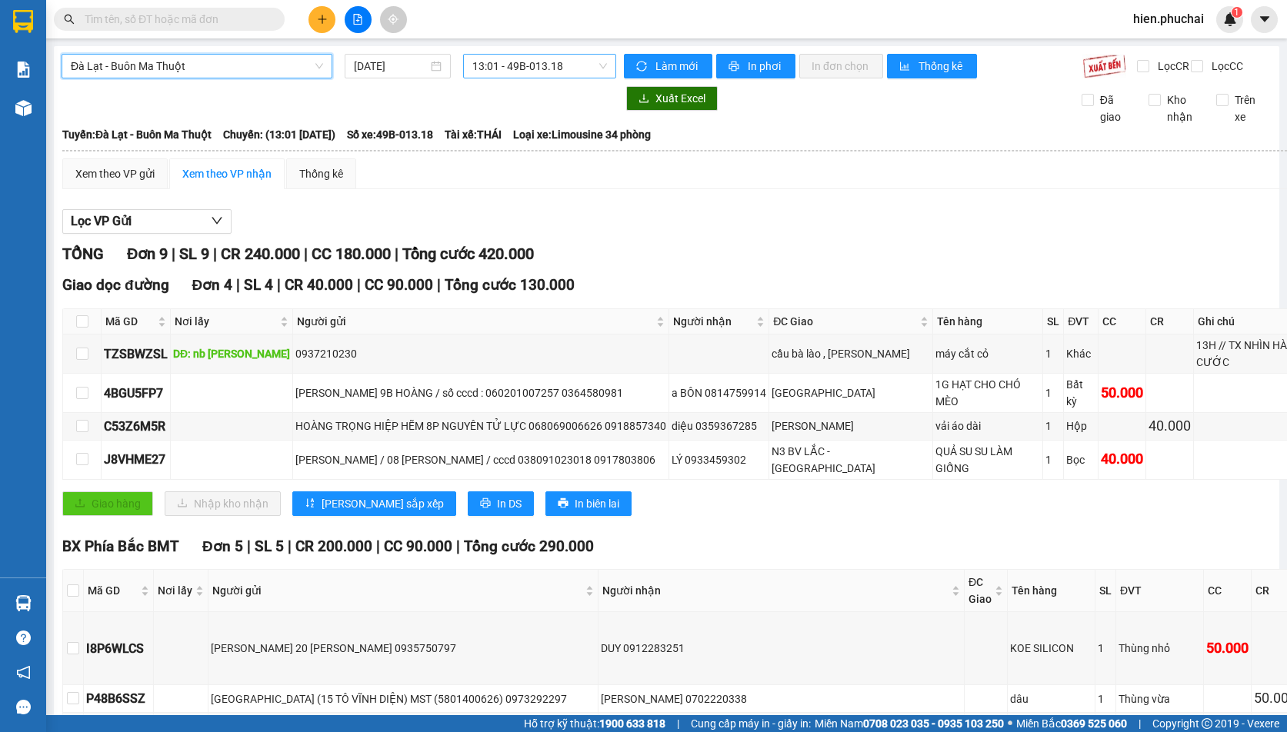
click at [501, 68] on span "13:01 - 49B-013.18" at bounding box center [539, 66] width 135 height 23
click at [501, 121] on div "13:01 - 49B-013.18" at bounding box center [528, 121] width 120 height 17
click at [655, 58] on span "Làm mới" at bounding box center [677, 66] width 45 height 17
click at [748, 65] on span "In phơi" at bounding box center [765, 66] width 35 height 17
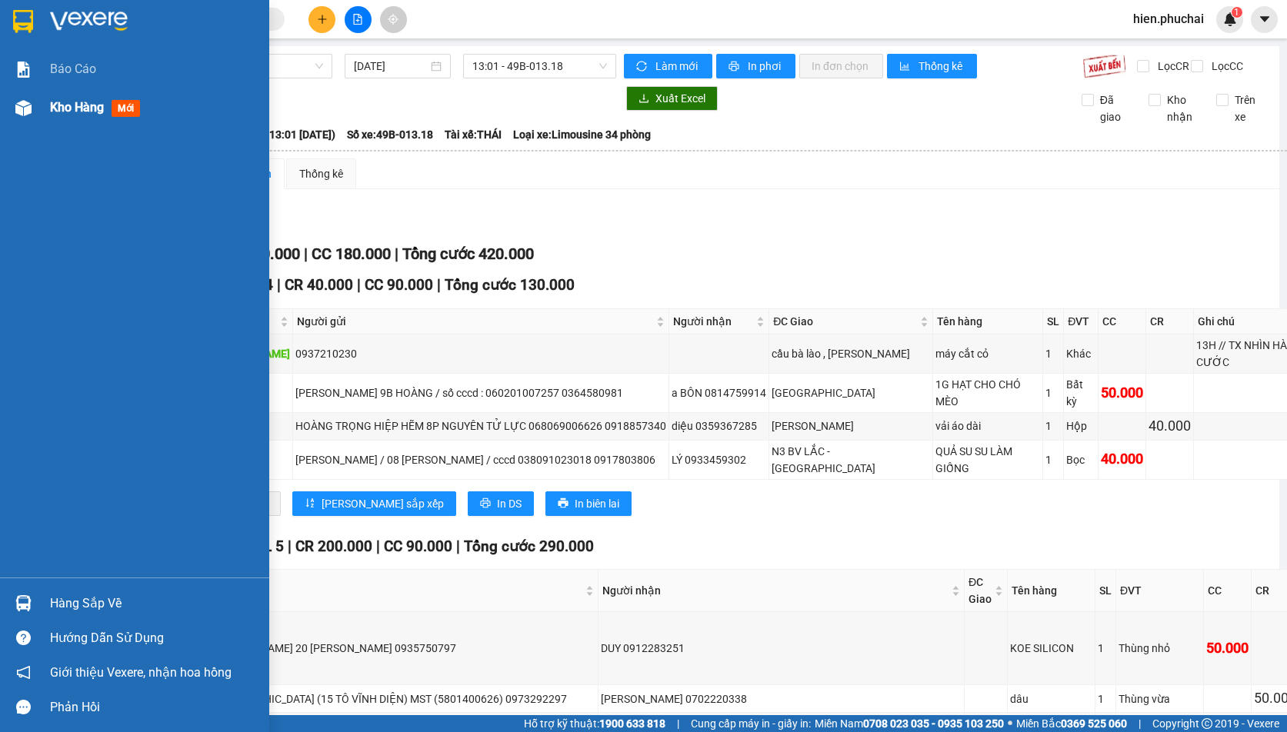
click at [45, 122] on div "Kho hàng mới" at bounding box center [134, 107] width 269 height 38
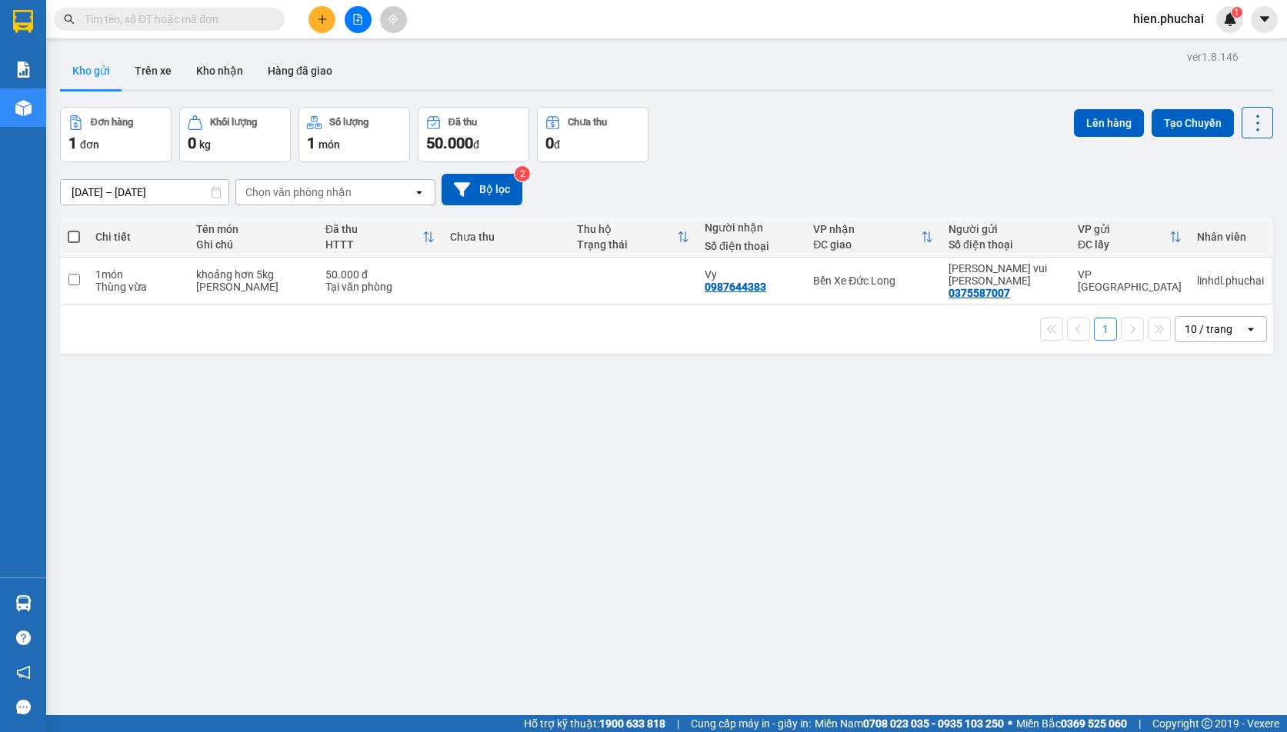
click at [722, 148] on div "Đơn hàng 1 đơn Khối lượng 0 kg Số lượng 1 món Đã thu 50.000 đ Chưa thu 0 đ Lên …" at bounding box center [666, 134] width 1213 height 55
click at [355, 20] on icon "file-add" at bounding box center [357, 19] width 11 height 11
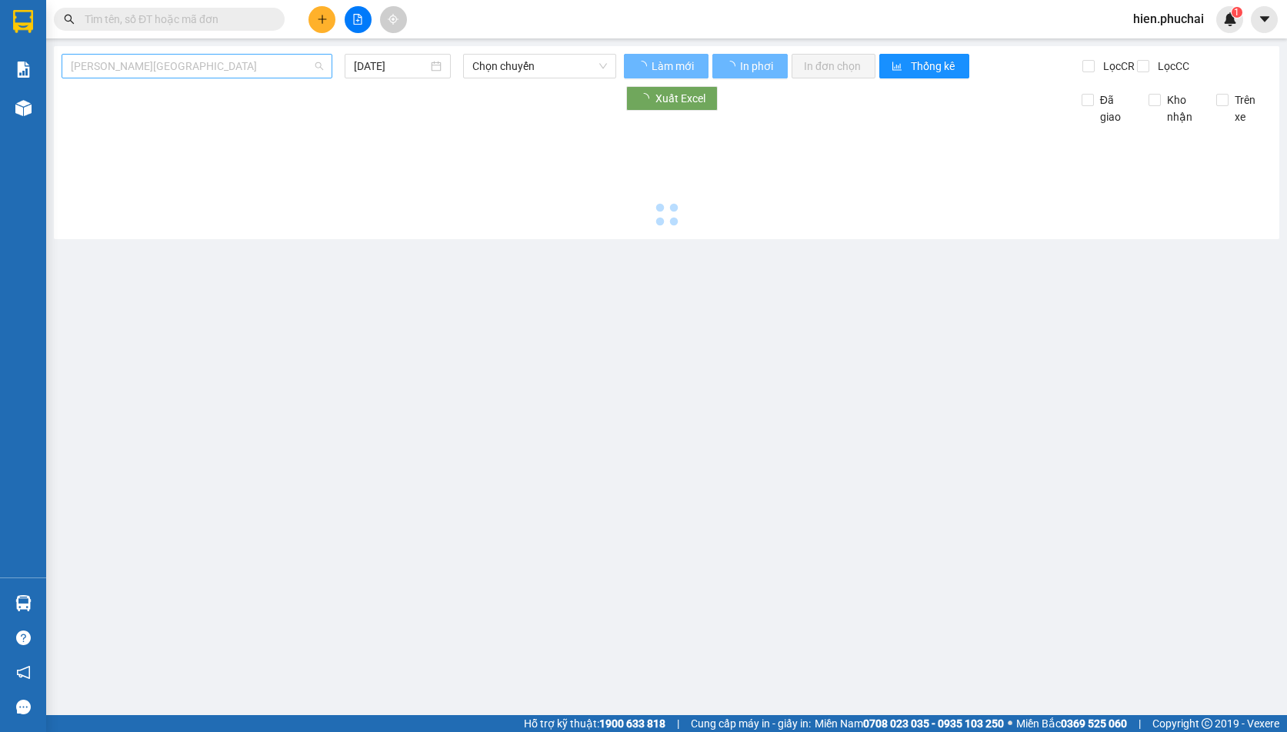
click at [218, 60] on span "[PERSON_NAME][GEOGRAPHIC_DATA]" at bounding box center [197, 66] width 252 height 23
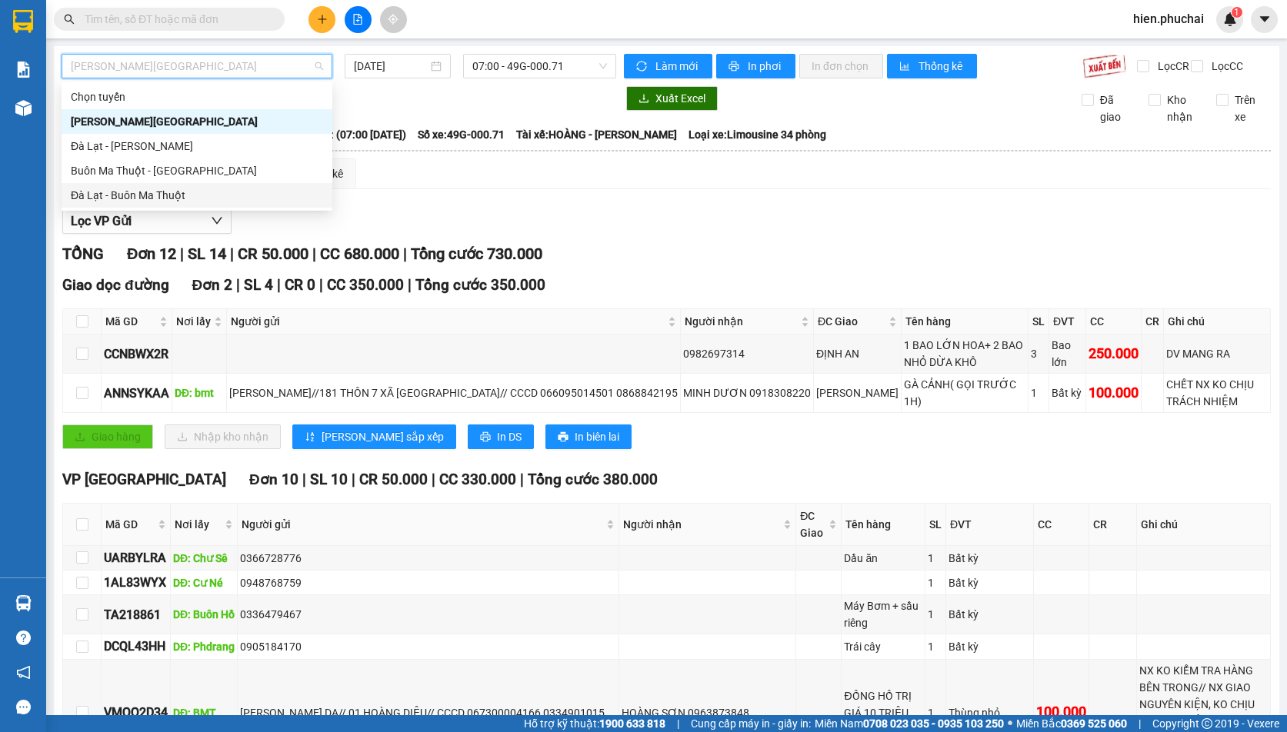
click at [125, 188] on div "Đà Lạt - Buôn Ma Thuột" at bounding box center [197, 195] width 252 height 17
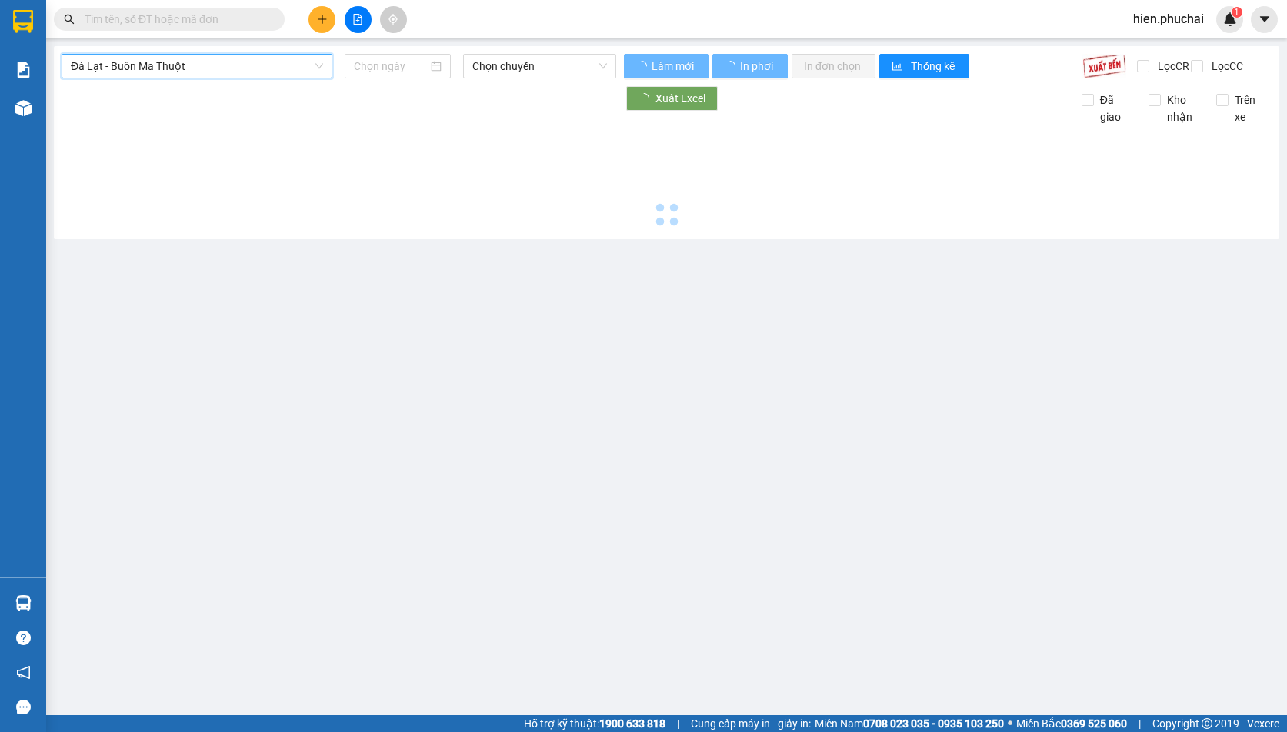
type input "[DATE]"
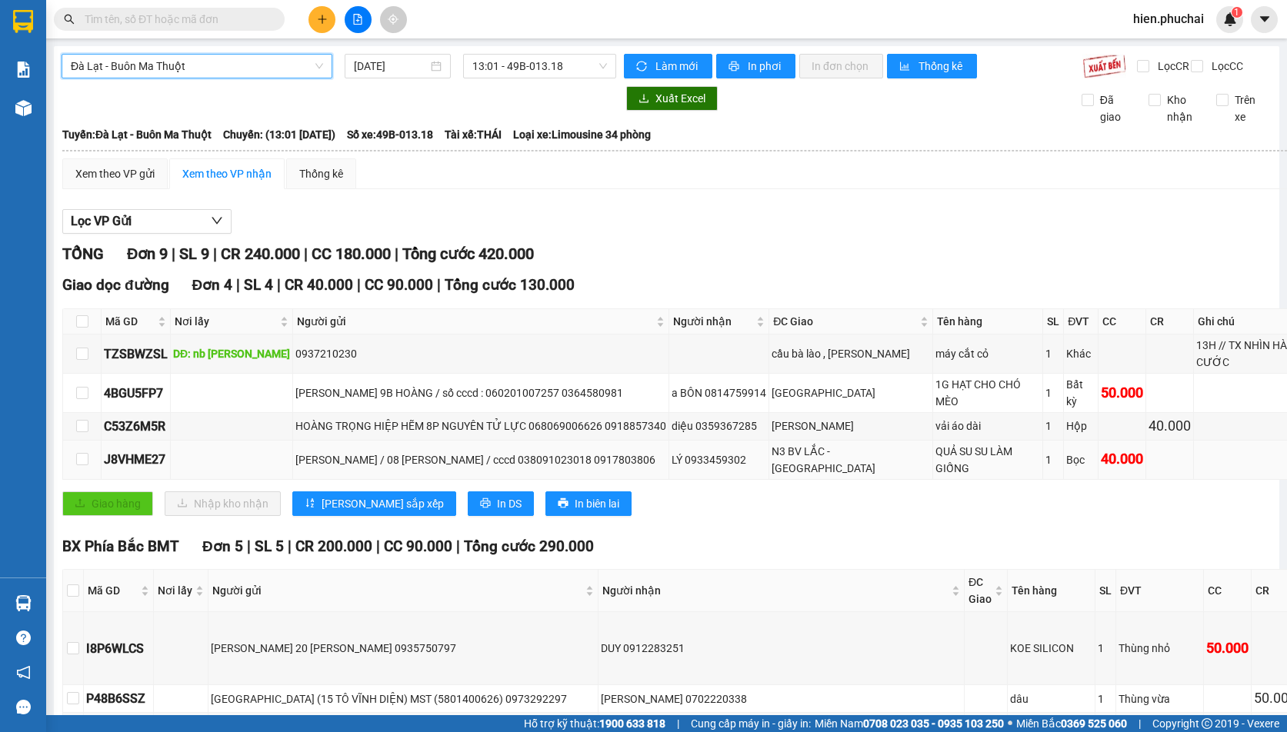
scroll to position [202, 0]
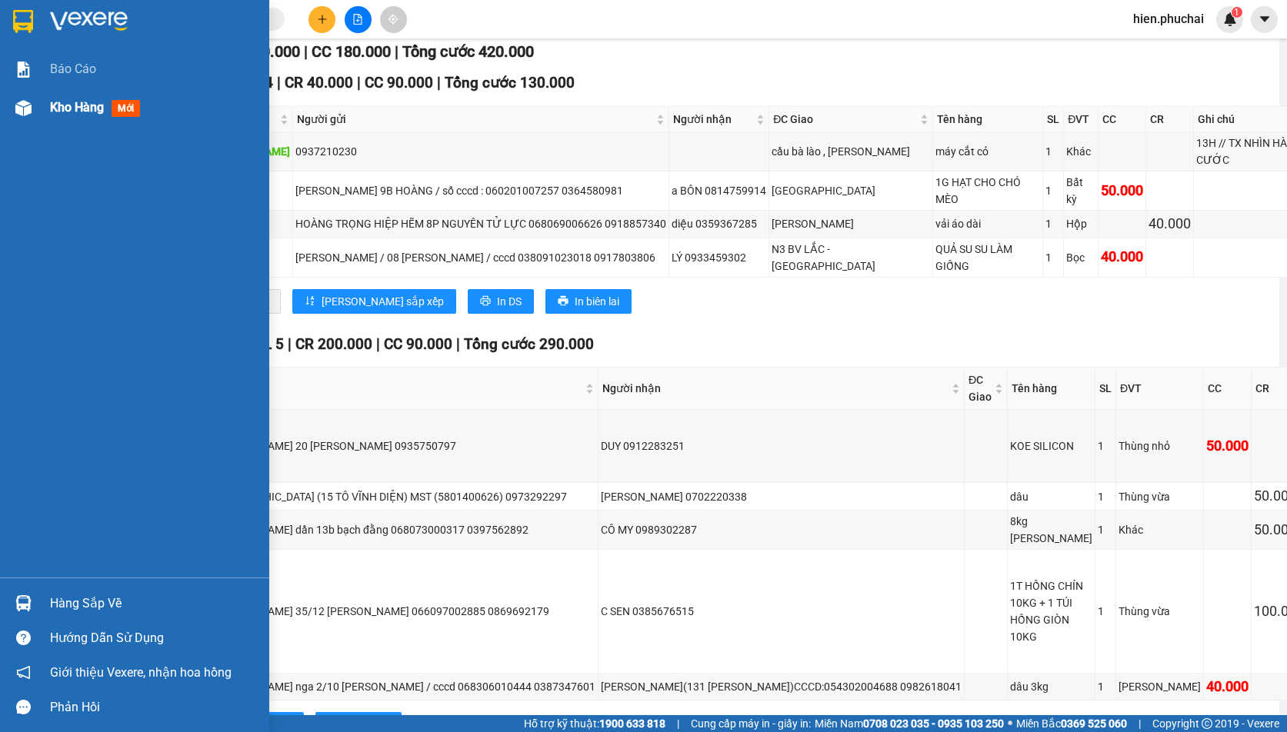
click at [22, 104] on img at bounding box center [23, 108] width 16 height 16
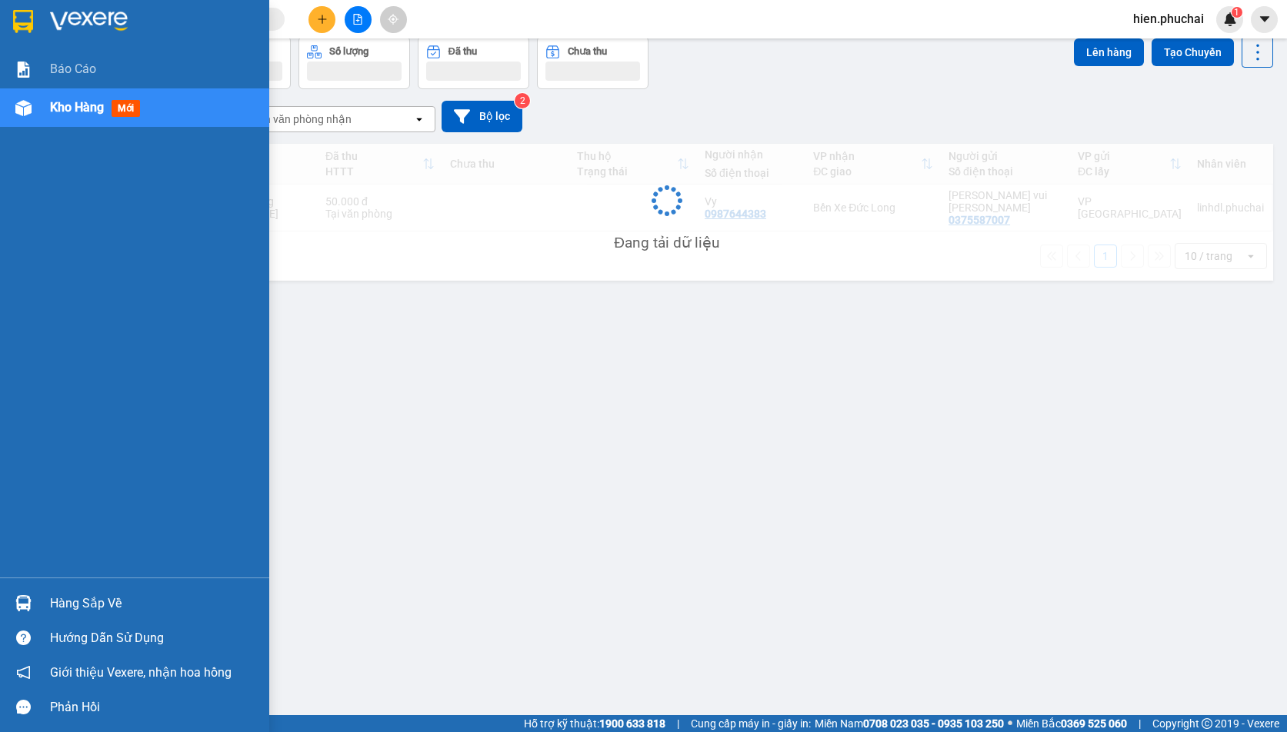
scroll to position [71, 0]
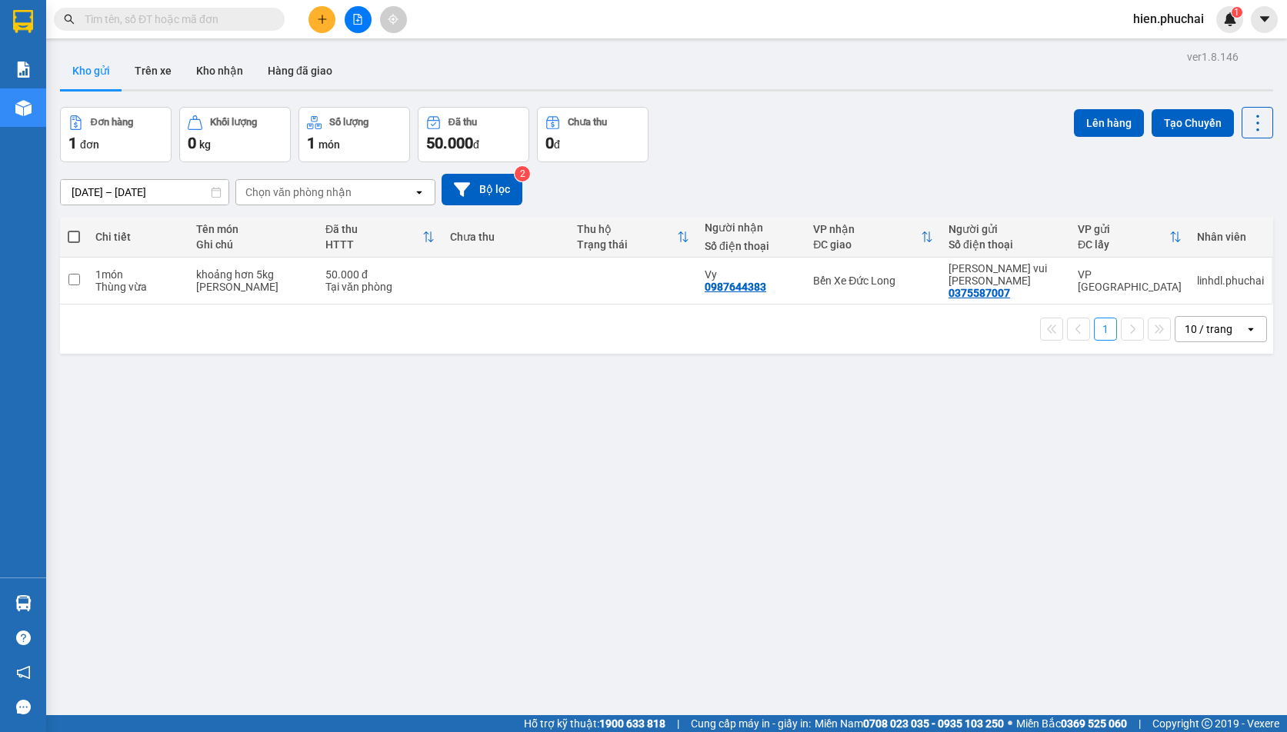
click at [354, 23] on icon "file-add" at bounding box center [358, 19] width 8 height 11
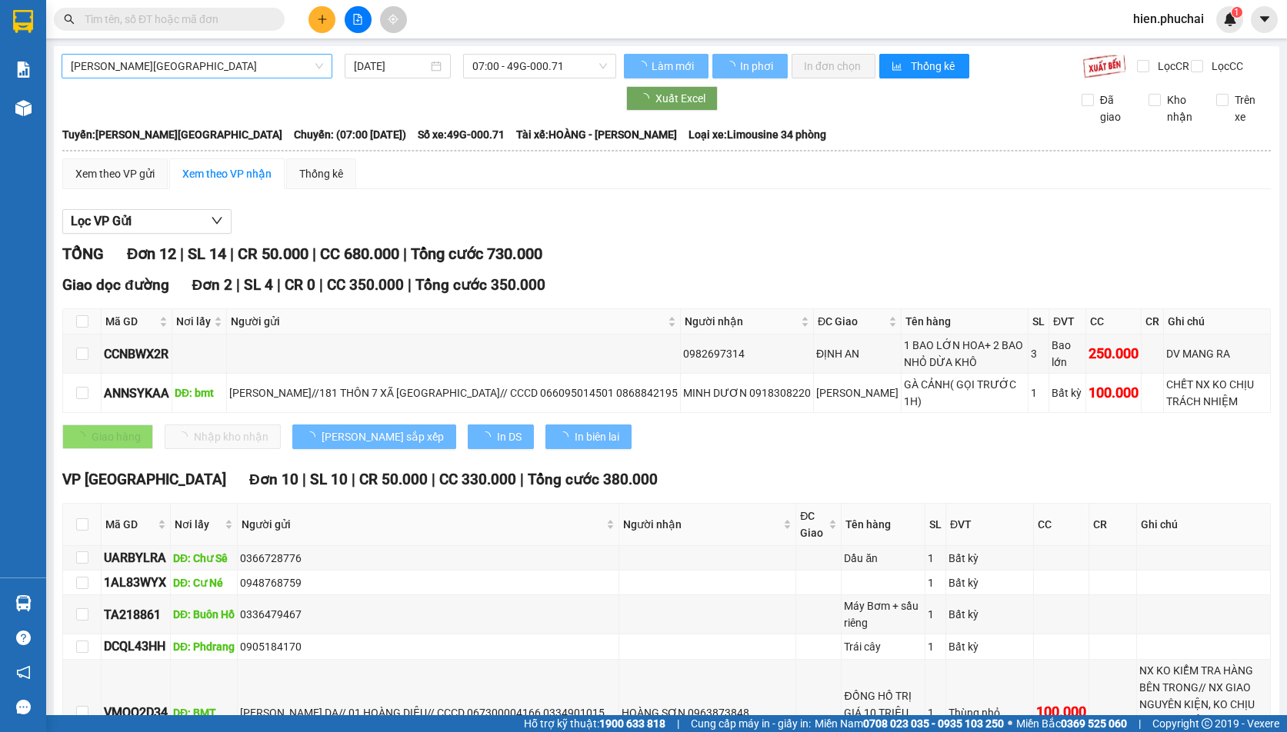
click at [240, 66] on span "Gia Lai - Đà Lạt" at bounding box center [197, 66] width 252 height 23
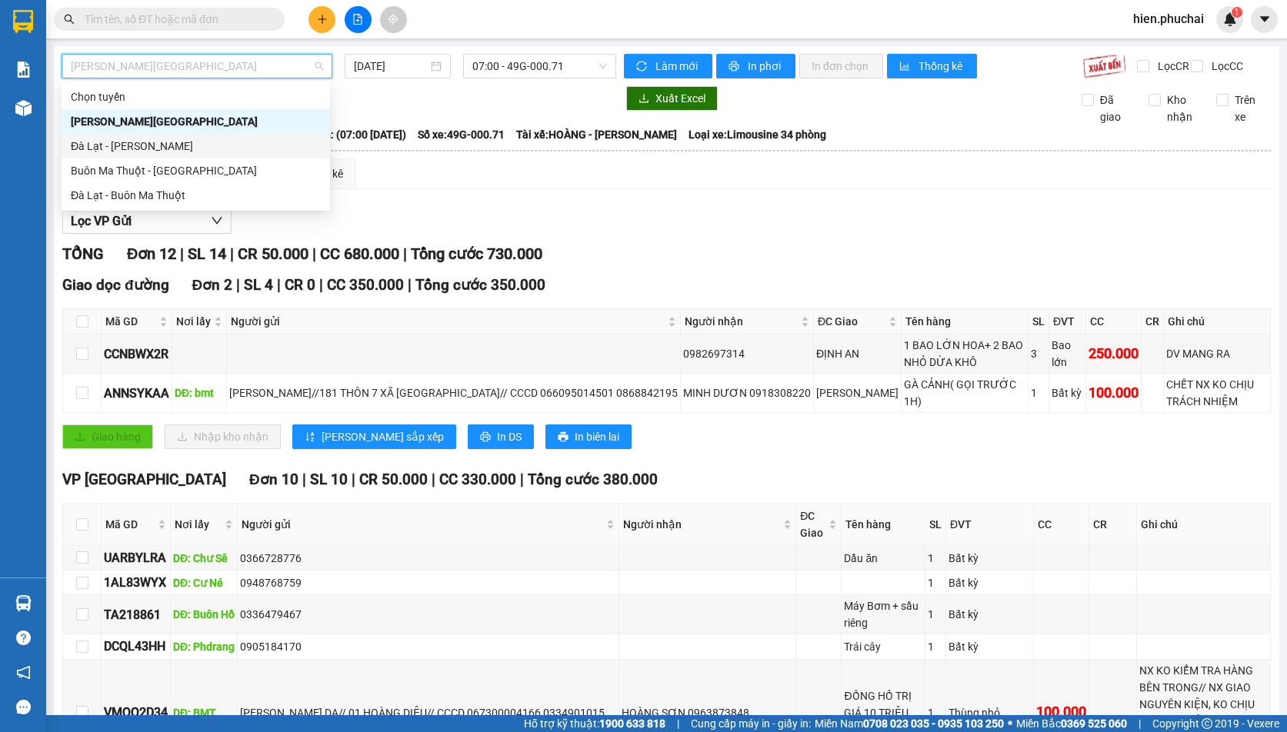
click at [198, 148] on div "Đà Lạt - Gia Lai" at bounding box center [196, 146] width 250 height 17
type input "12/10/2025"
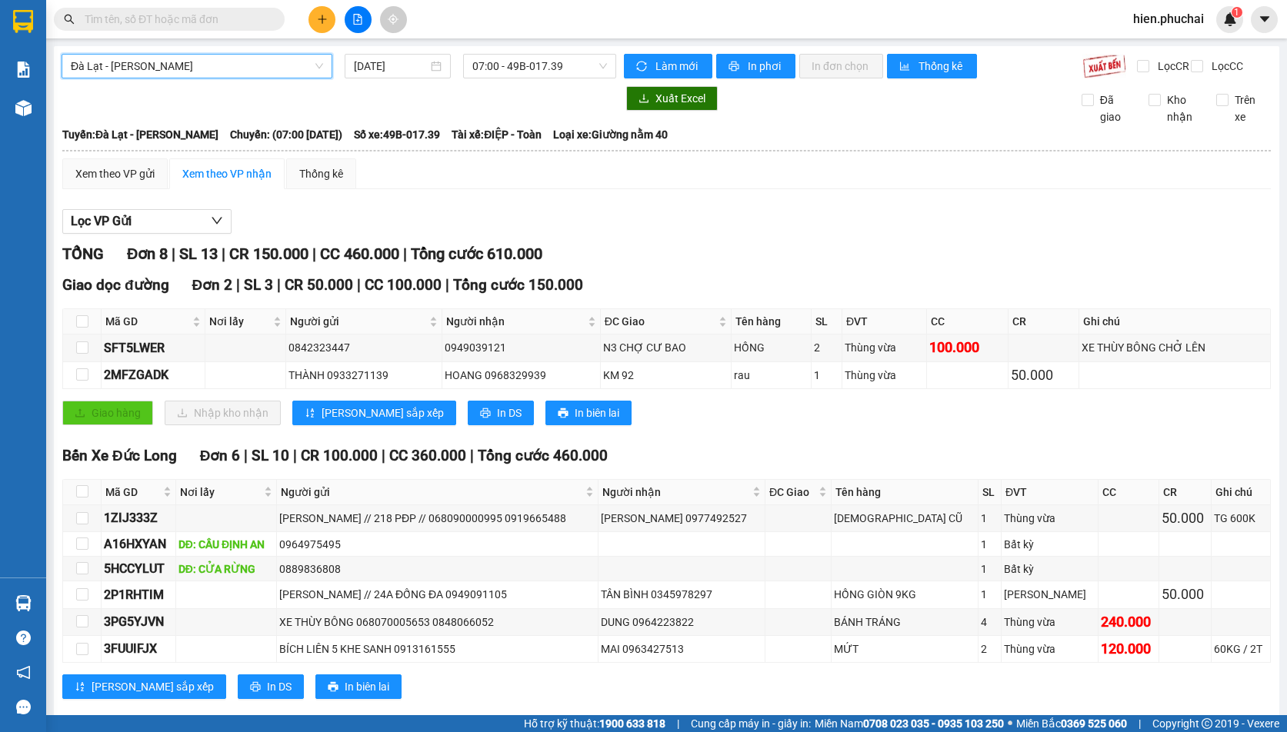
click at [152, 65] on span "Đà Lạt - Gia Lai" at bounding box center [197, 66] width 252 height 23
click at [698, 330] on span "ĐC Giao" at bounding box center [660, 321] width 111 height 17
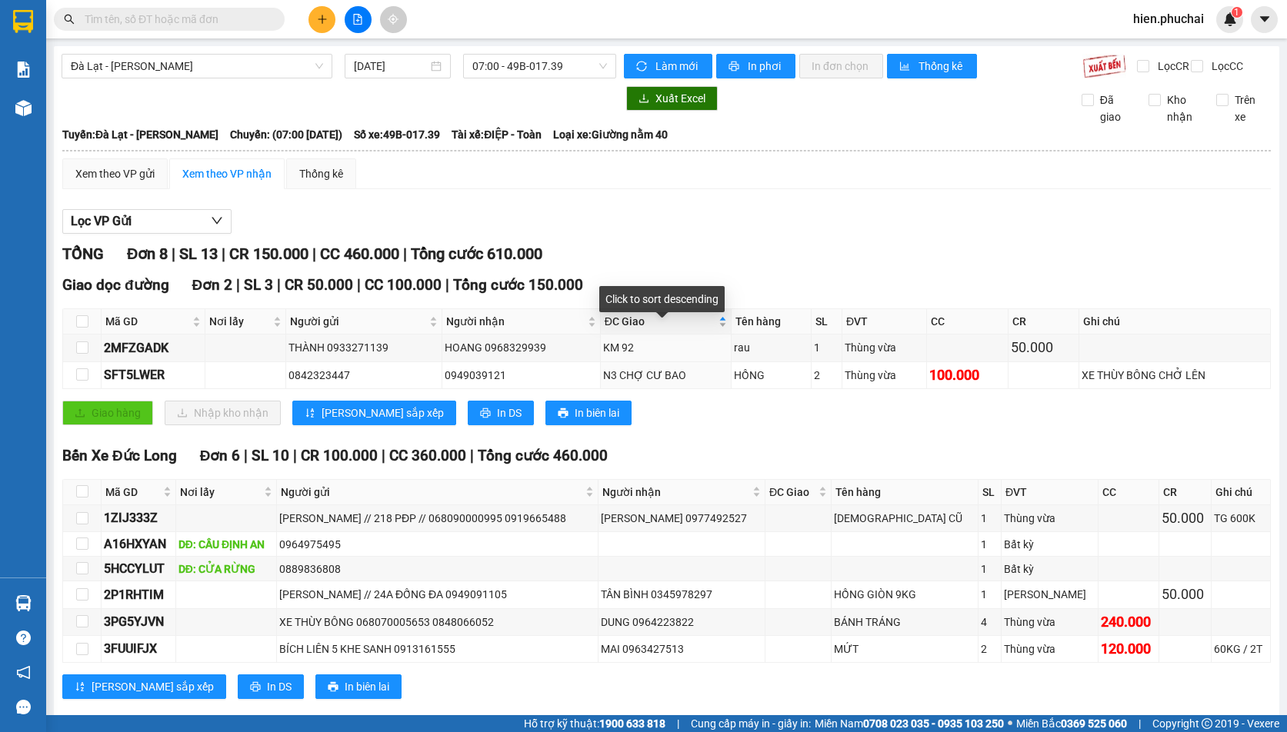
click at [701, 330] on span "ĐC Giao" at bounding box center [660, 321] width 111 height 17
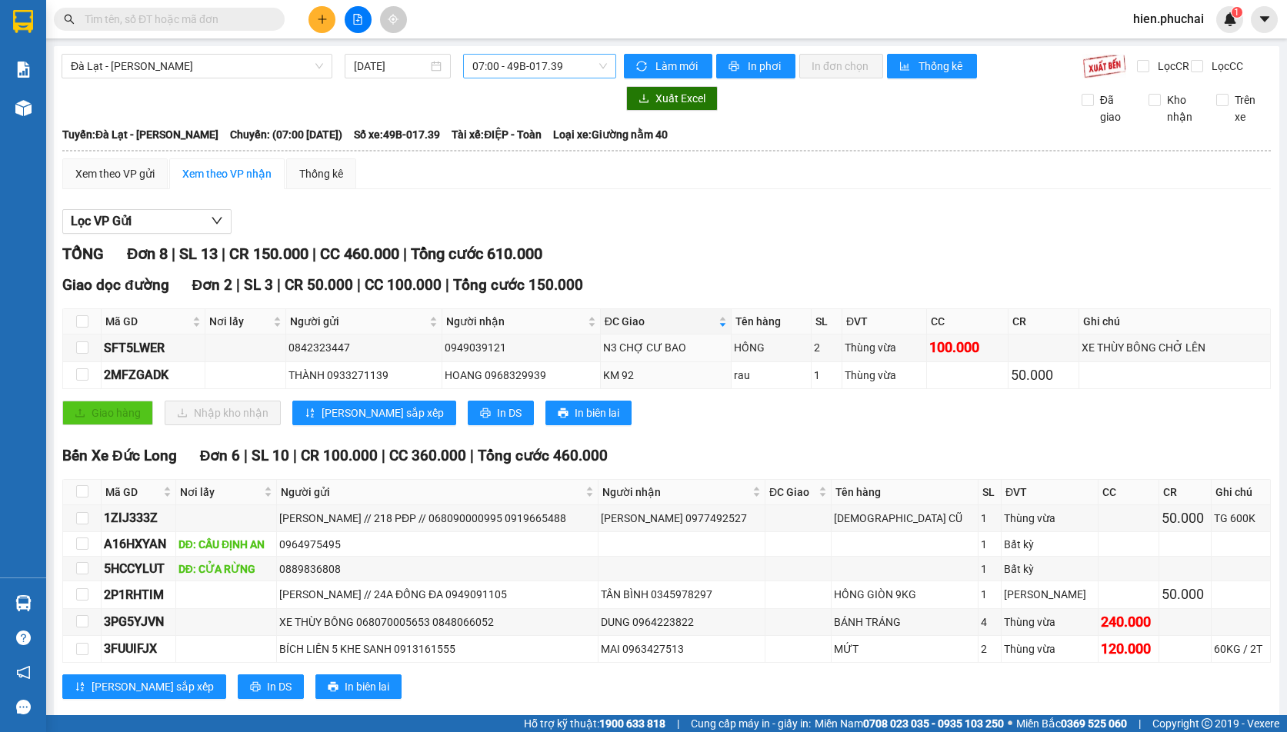
click at [547, 65] on span "07:00 - 49B-017.39" at bounding box center [539, 66] width 135 height 23
click at [511, 148] on div "10:00 - 49H-046.85" at bounding box center [528, 146] width 120 height 17
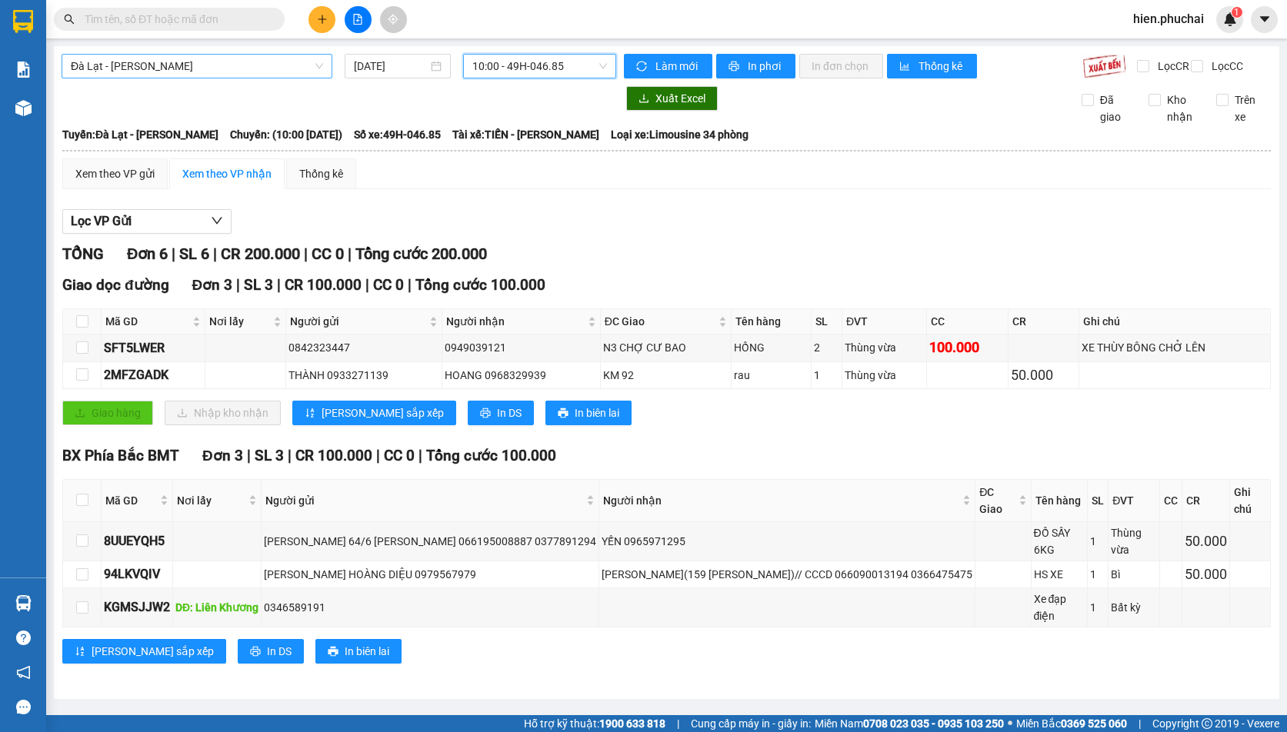
click at [218, 71] on span "Đà Lạt - [PERSON_NAME]" at bounding box center [197, 66] width 252 height 23
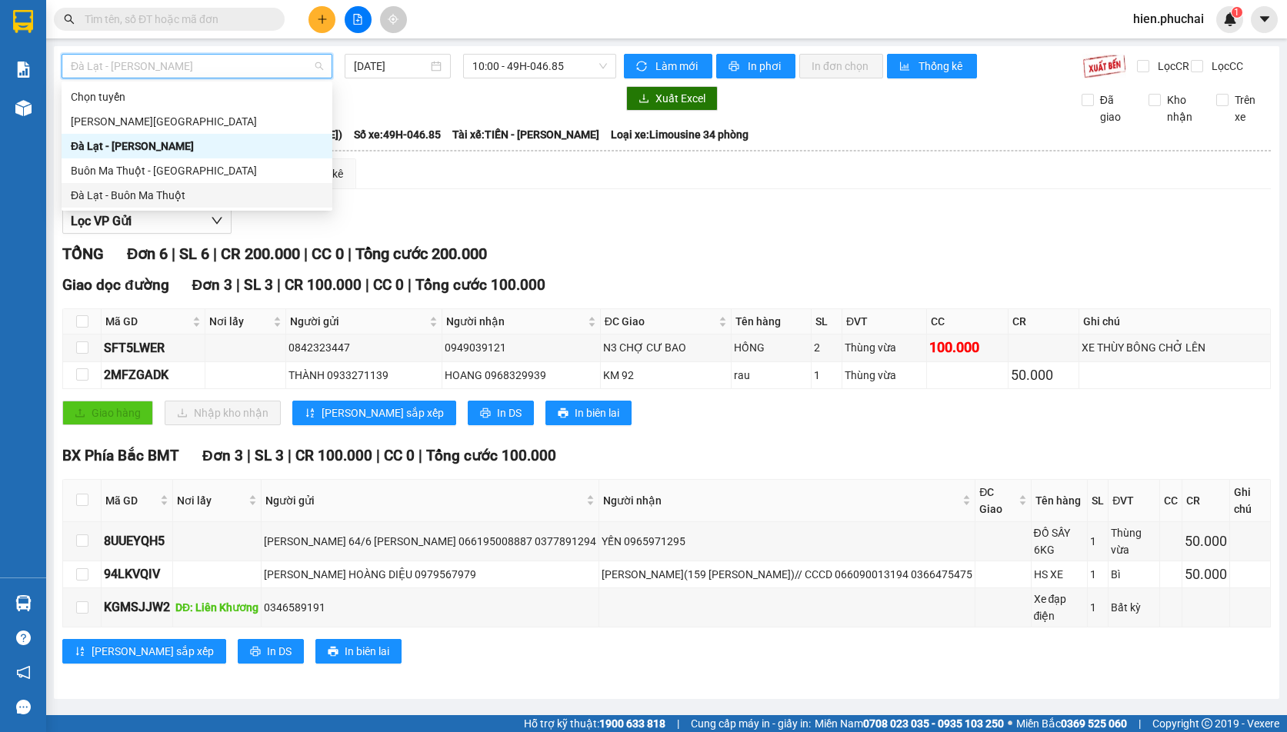
click at [177, 200] on div "Đà Lạt - Buôn Ma Thuột" at bounding box center [197, 195] width 252 height 17
type input "[DATE]"
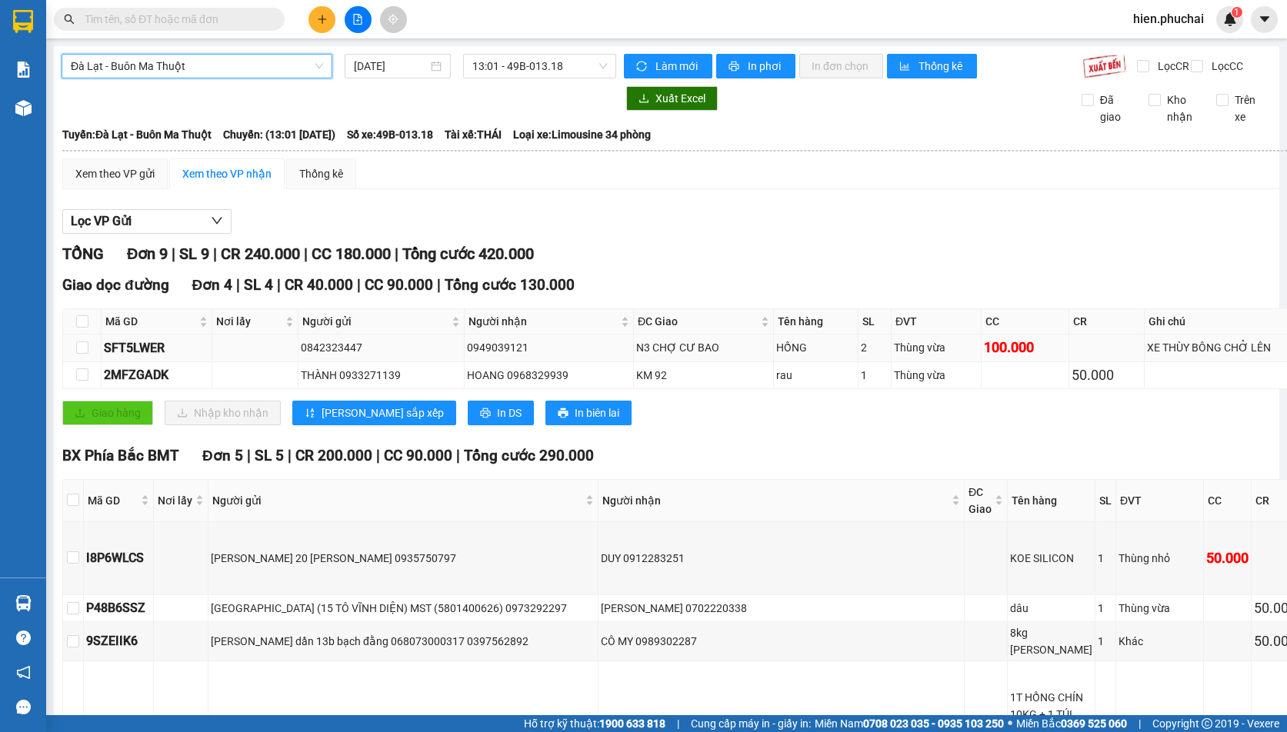
scroll to position [151, 0]
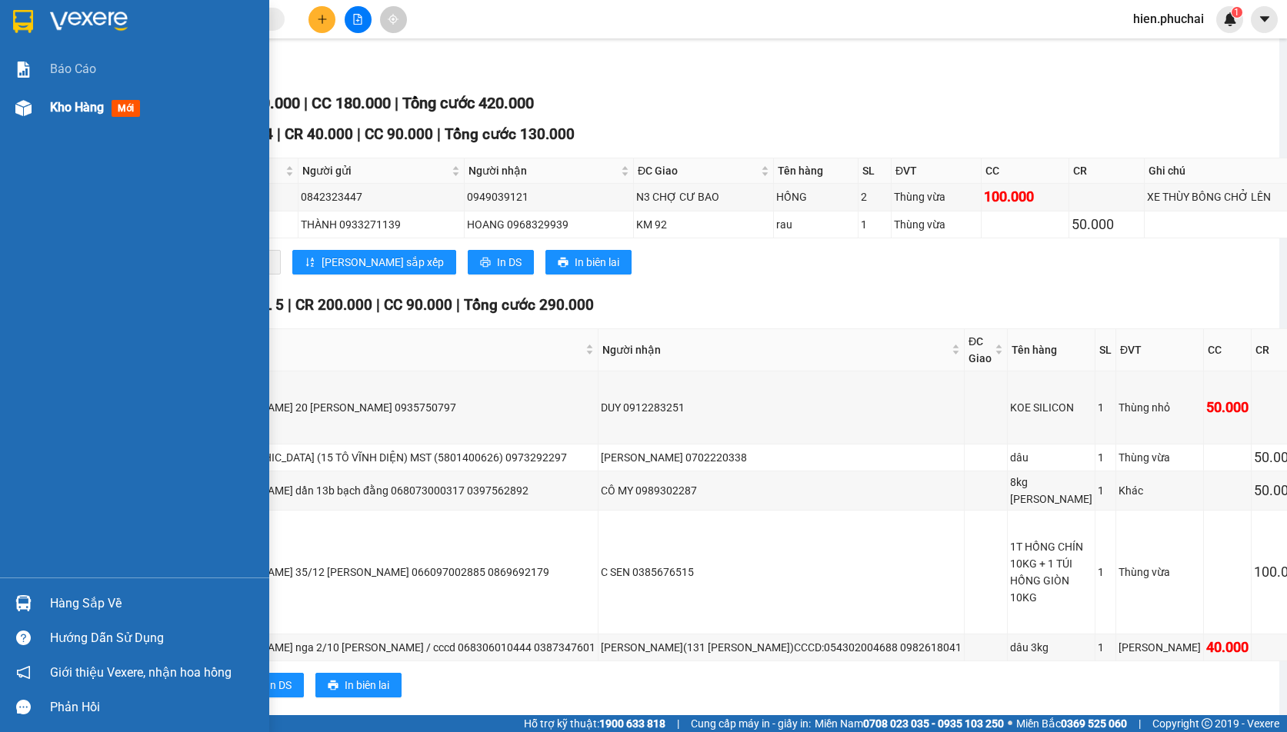
click at [38, 105] on div "Kho hàng mới" at bounding box center [134, 107] width 269 height 38
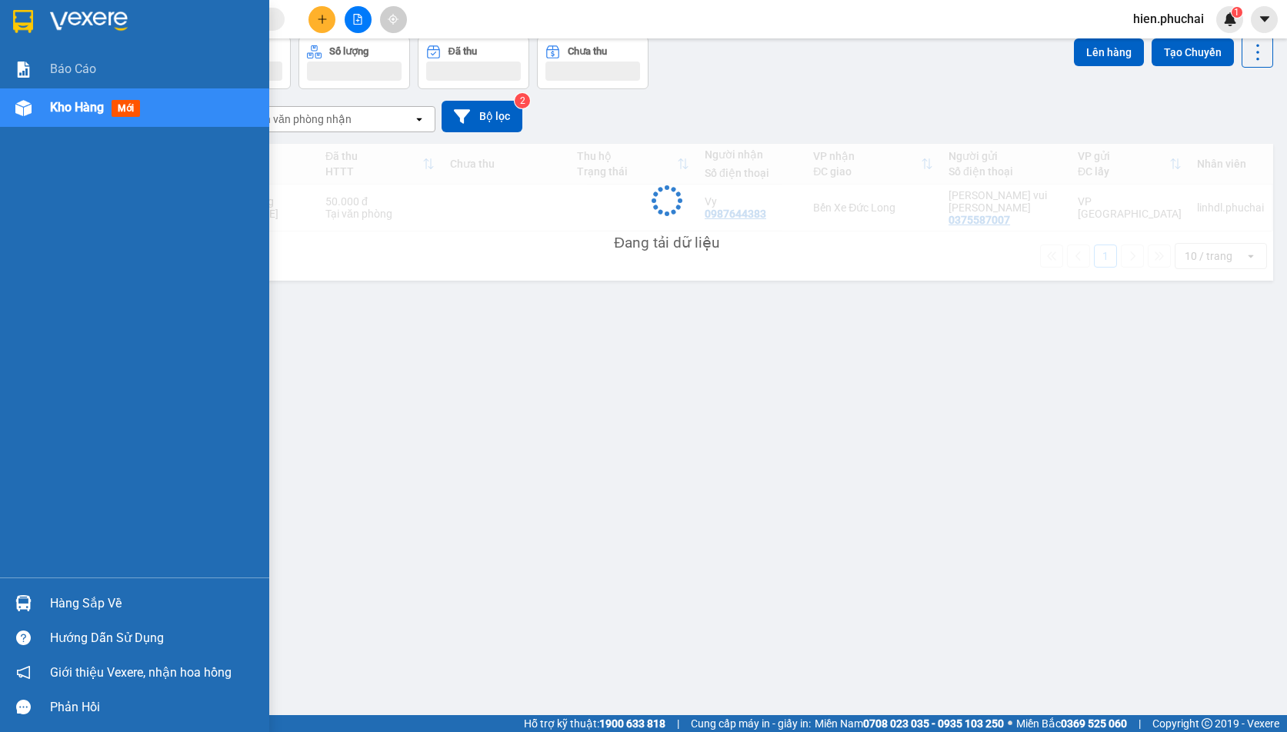
scroll to position [71, 0]
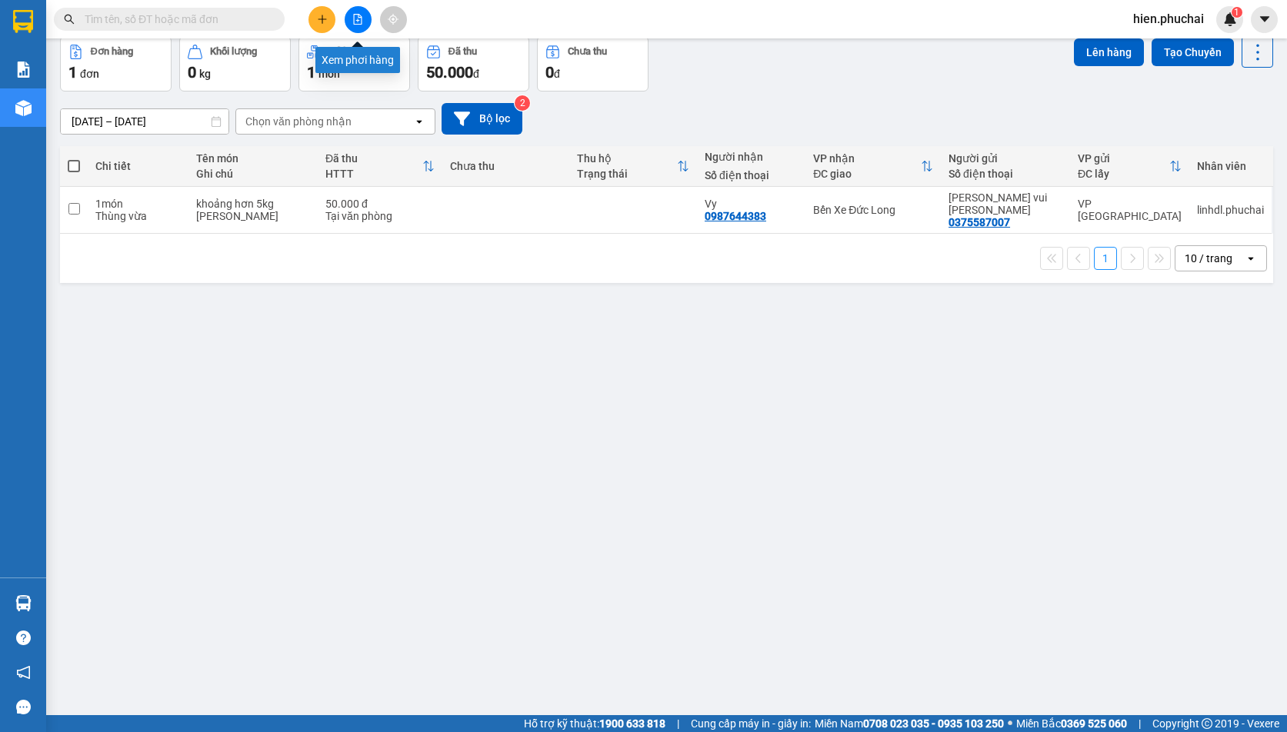
click at [354, 19] on icon "file-add" at bounding box center [358, 19] width 8 height 11
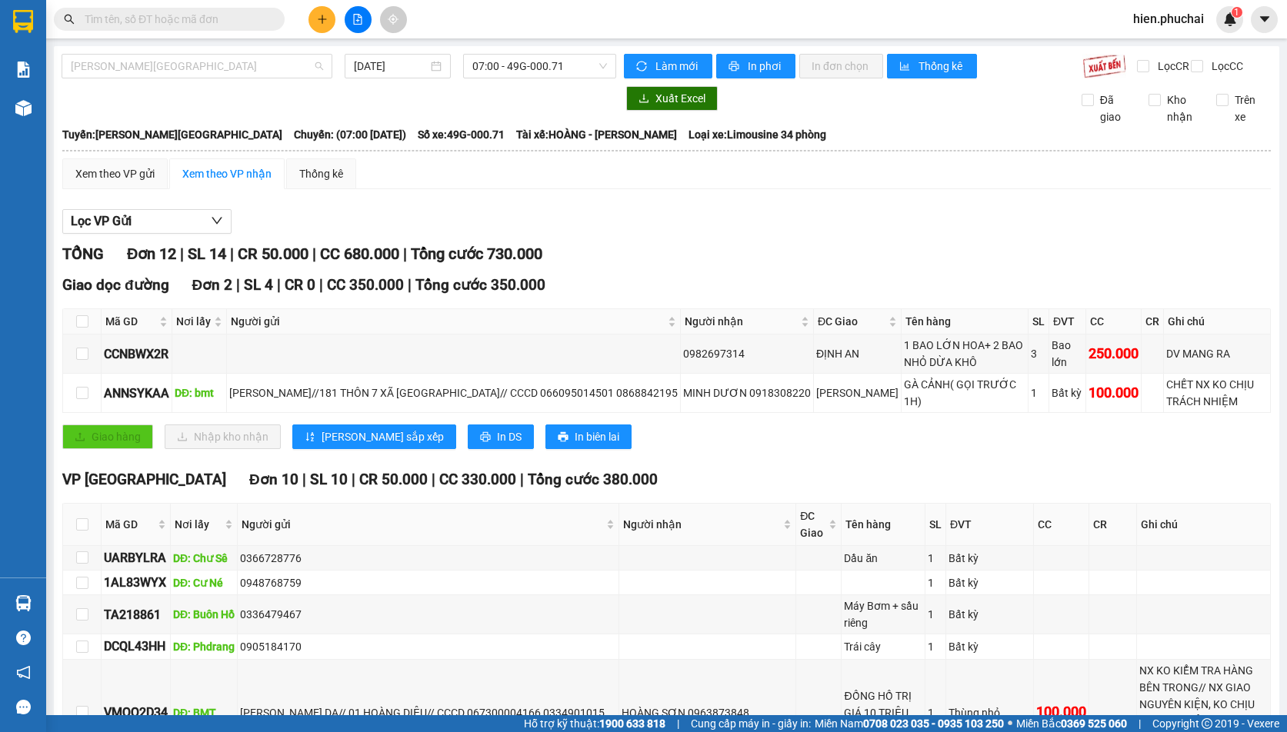
drag, startPoint x: 215, startPoint y: 69, endPoint x: 192, endPoint y: 108, distance: 44.8
click at [215, 69] on span "[PERSON_NAME][GEOGRAPHIC_DATA]" at bounding box center [197, 66] width 252 height 23
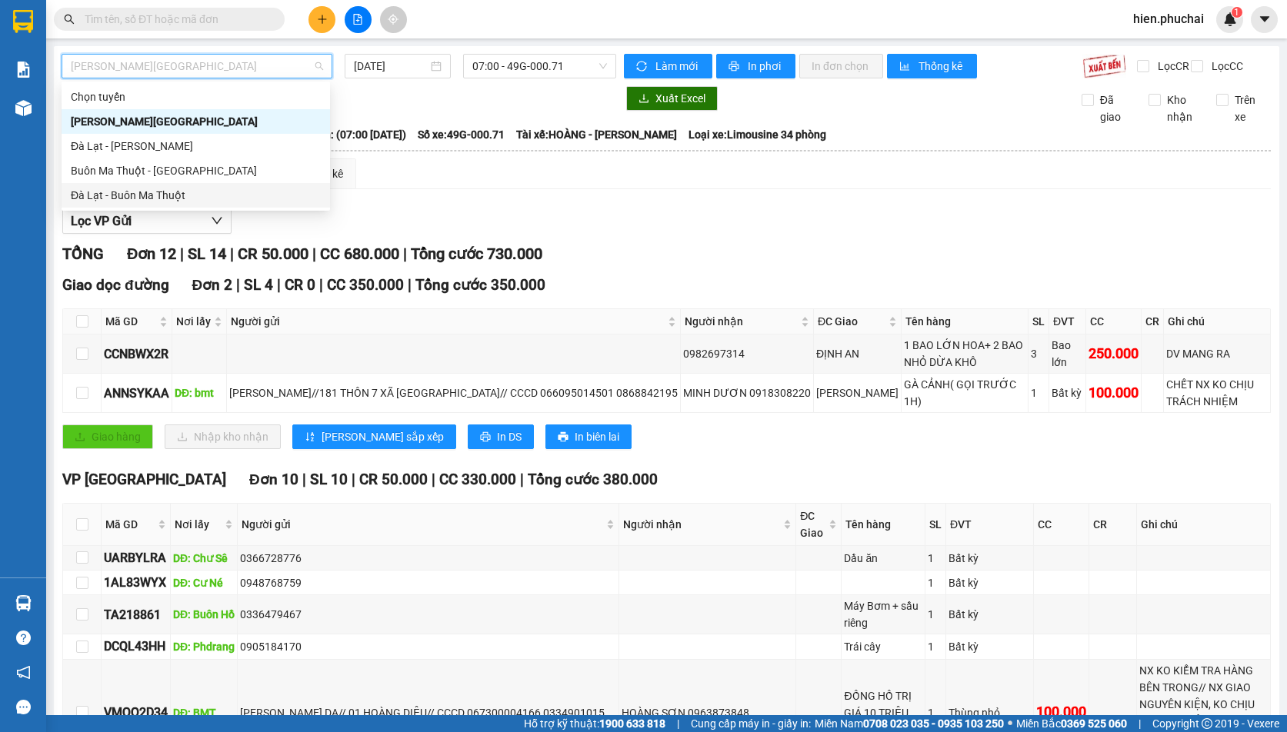
click at [166, 198] on div "Đà Lạt - Buôn Ma Thuột" at bounding box center [196, 195] width 250 height 17
type input "[DATE]"
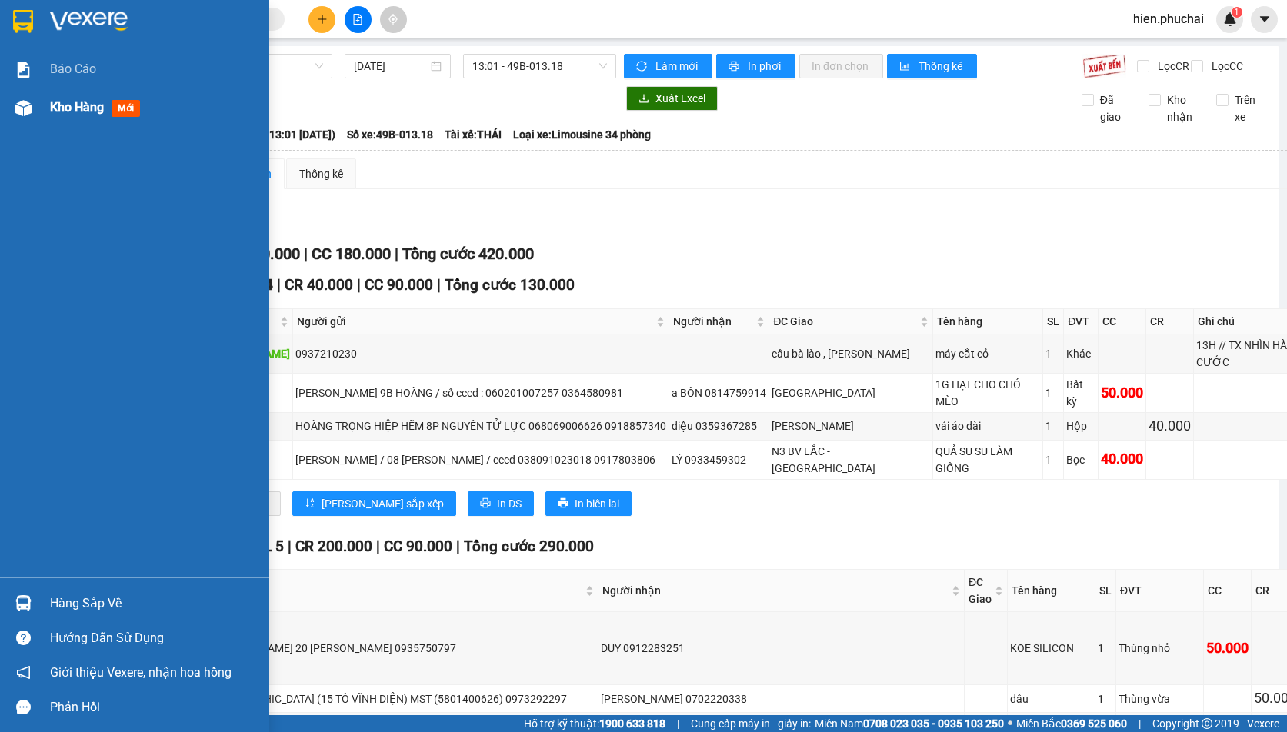
click at [35, 109] on div at bounding box center [23, 108] width 27 height 27
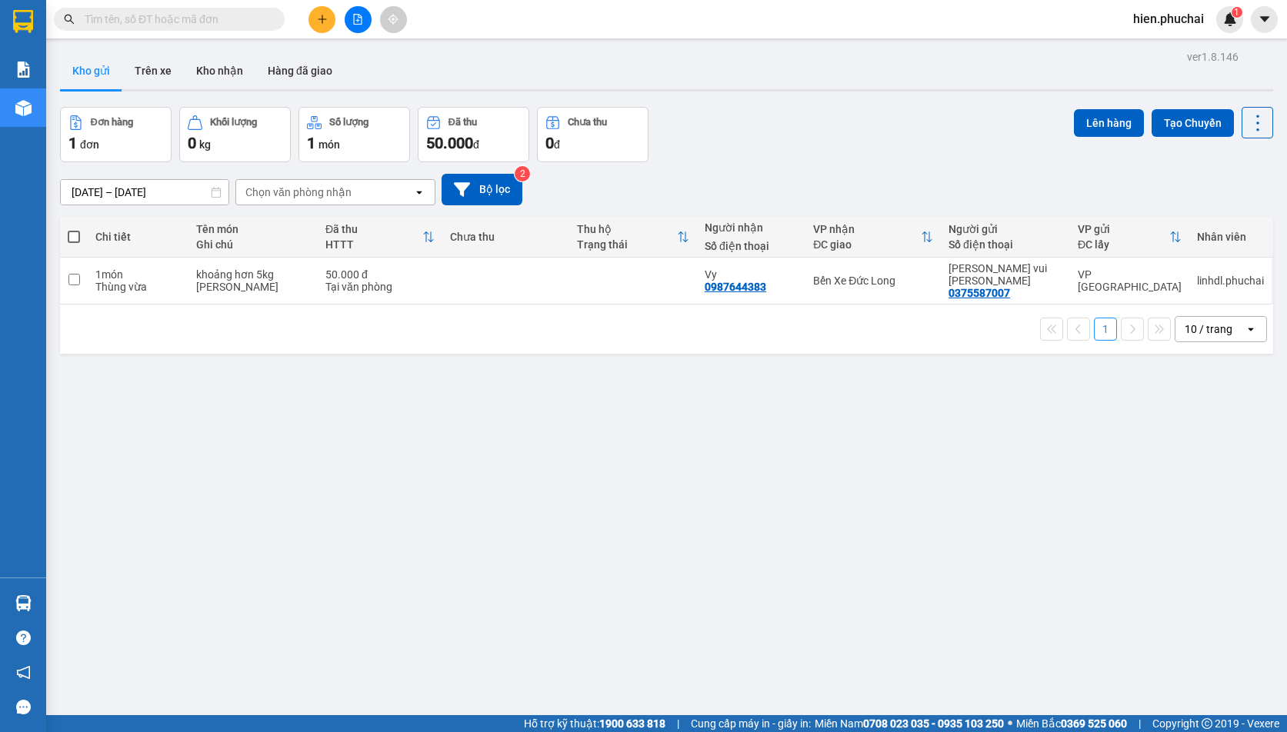
click at [420, 488] on div "ver 1.8.146 Kho gửi Trên xe Kho nhận Hàng đã giao Đơn hàng 1 đơn Khối lượng 0 k…" at bounding box center [666, 412] width 1225 height 732
click at [962, 501] on div "ver 1.8.146 Kho gửi Trên xe Kho nhận Hàng đã giao Đơn hàng 1 đơn Khối lượng 0 k…" at bounding box center [666, 412] width 1225 height 732
click at [1230, 15] on img at bounding box center [1230, 19] width 14 height 14
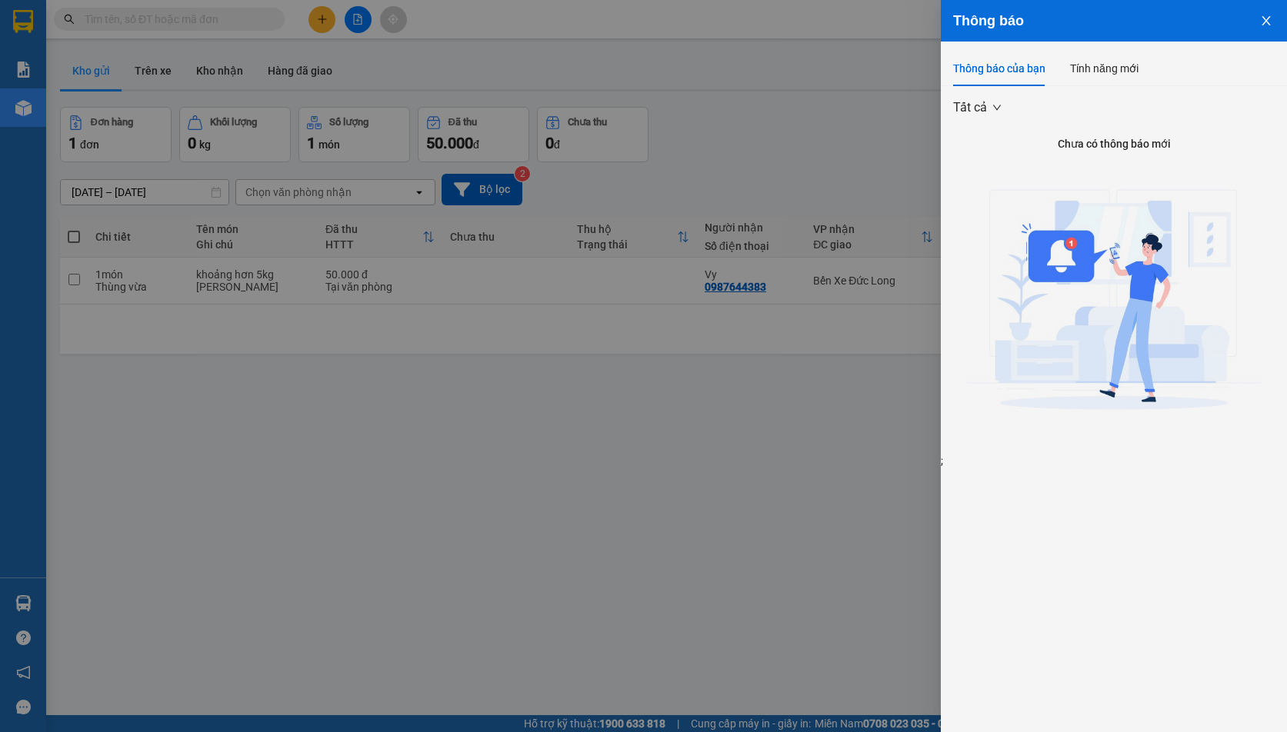
click at [1258, 25] on button "Close" at bounding box center [1266, 19] width 42 height 39
